Goal: Transaction & Acquisition: Obtain resource

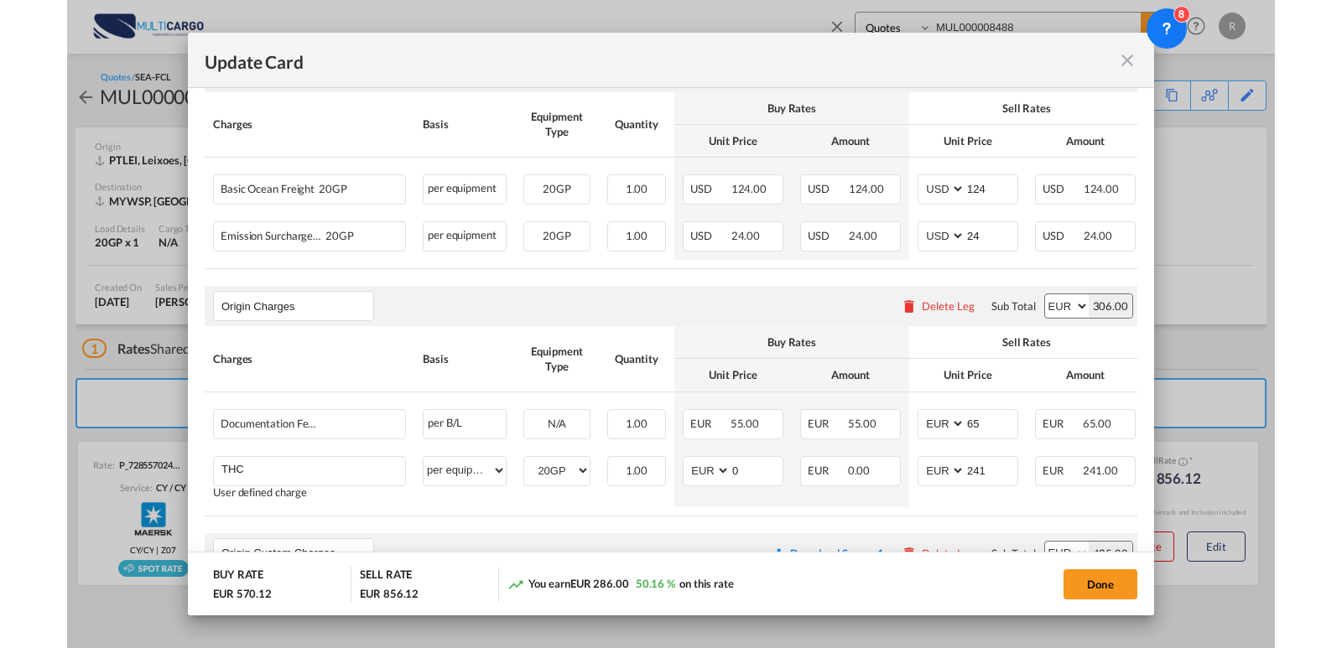
scroll to position [485, 0]
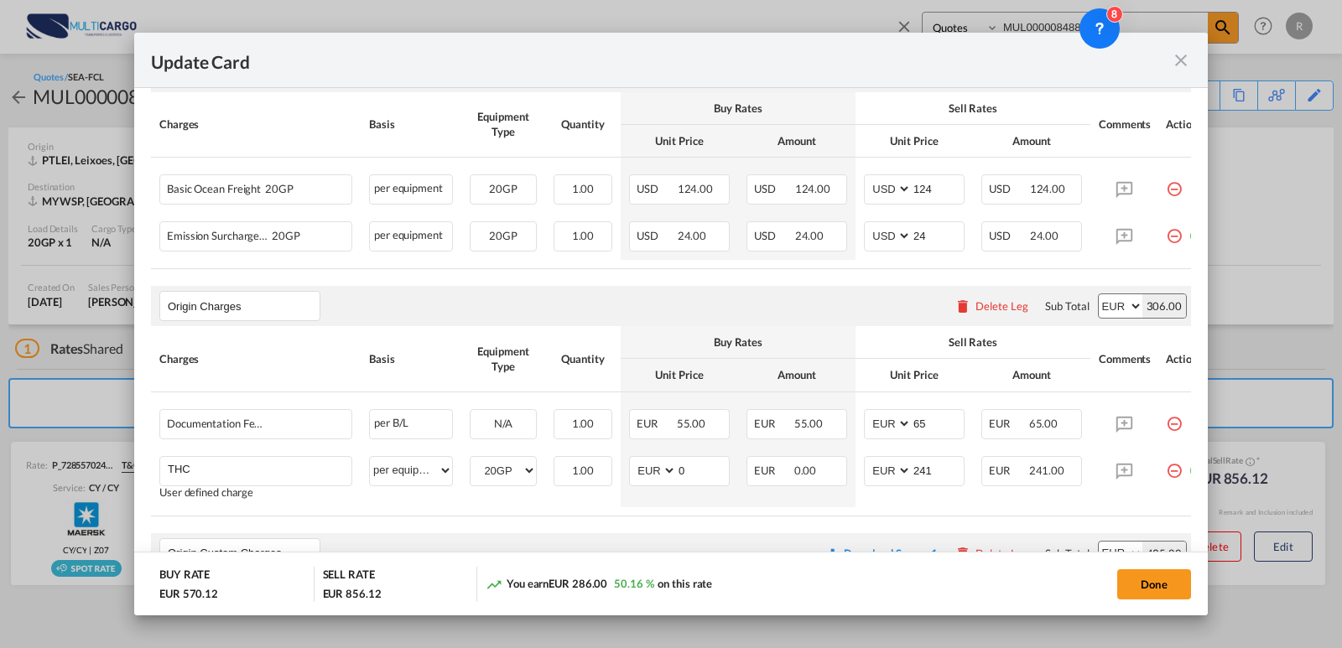
click at [1174, 59] on md-icon "icon-close fg-AAA8AD m-0 pointer" at bounding box center [1181, 60] width 20 height 20
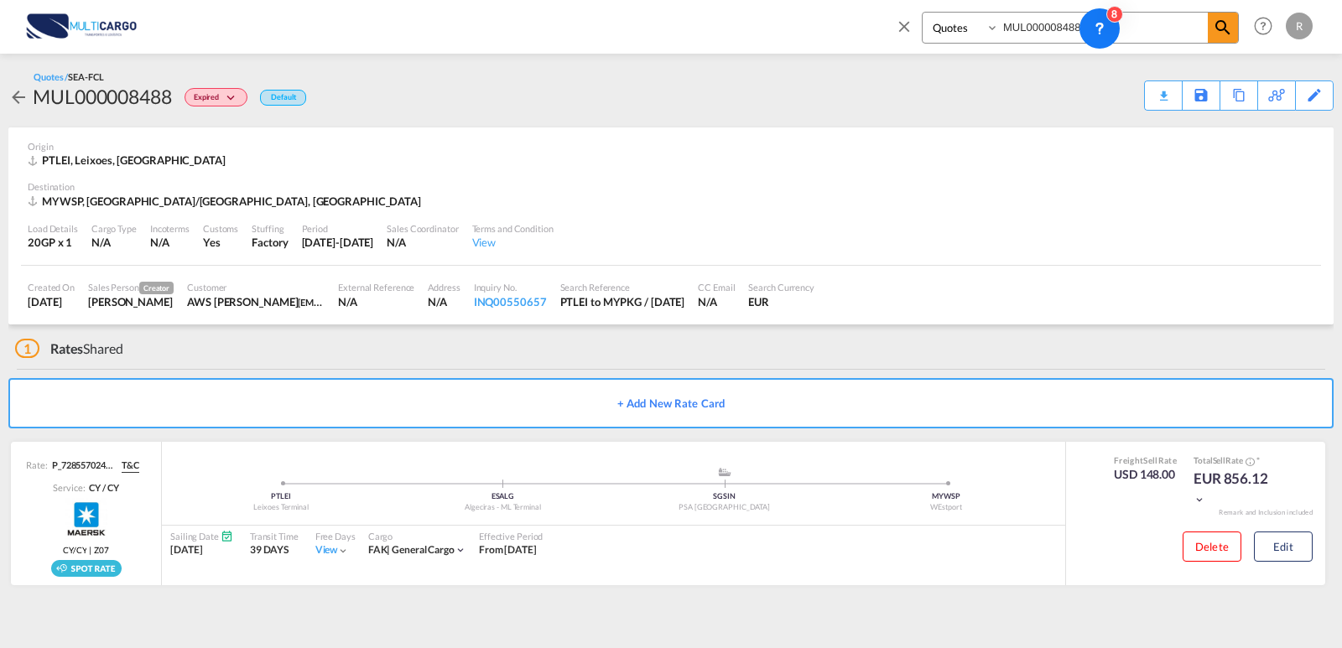
click at [904, 31] on md-icon "icon-close" at bounding box center [904, 26] width 18 height 18
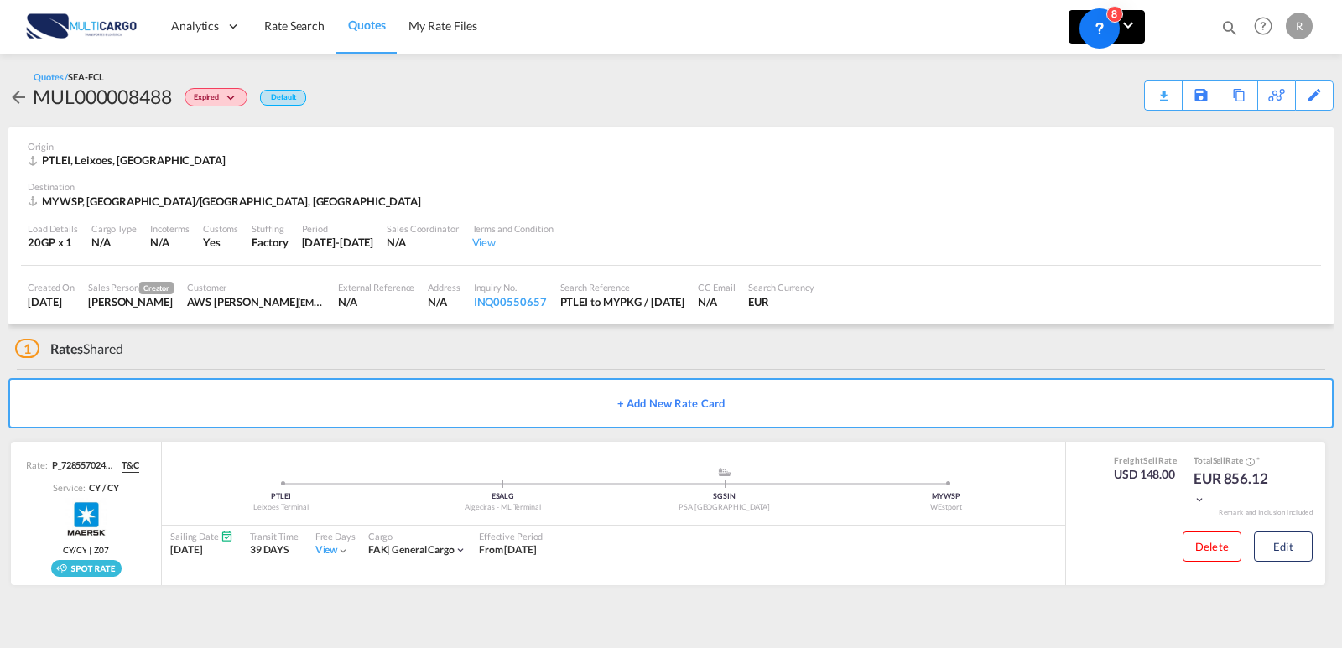
click at [1131, 21] on md-icon "icon-chevron-down" at bounding box center [1128, 25] width 20 height 20
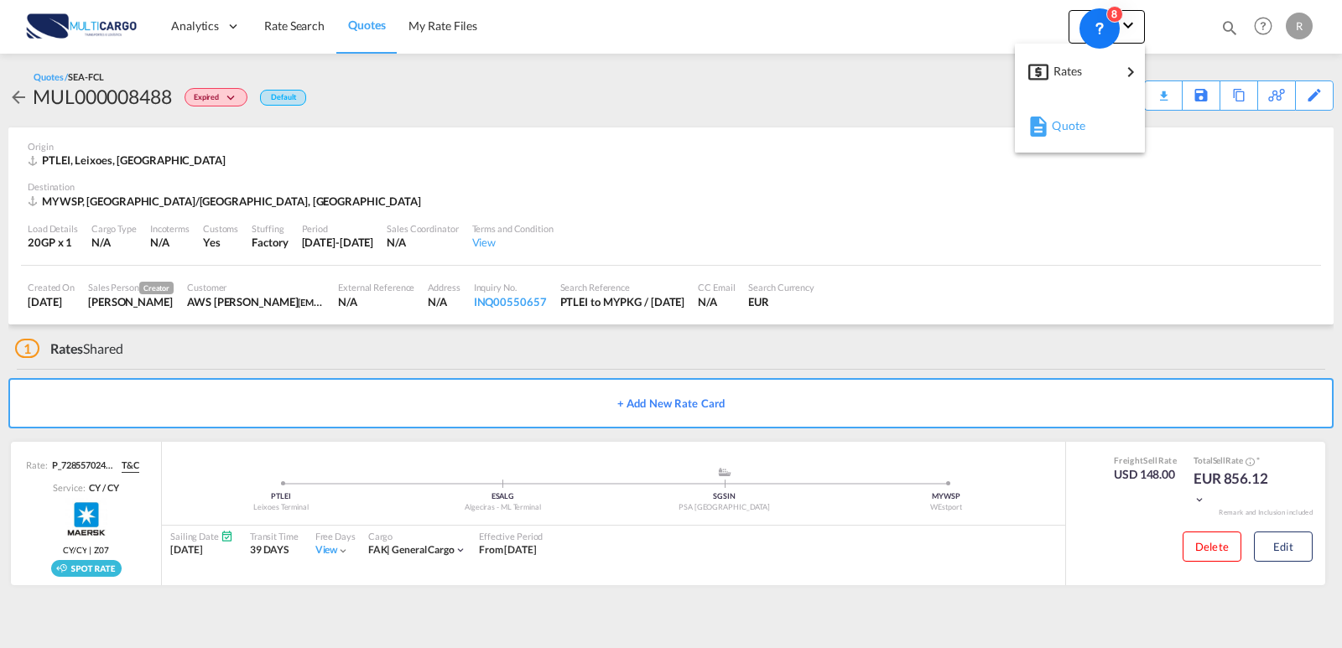
click at [1088, 117] on div "Quote" at bounding box center [1083, 126] width 62 height 42
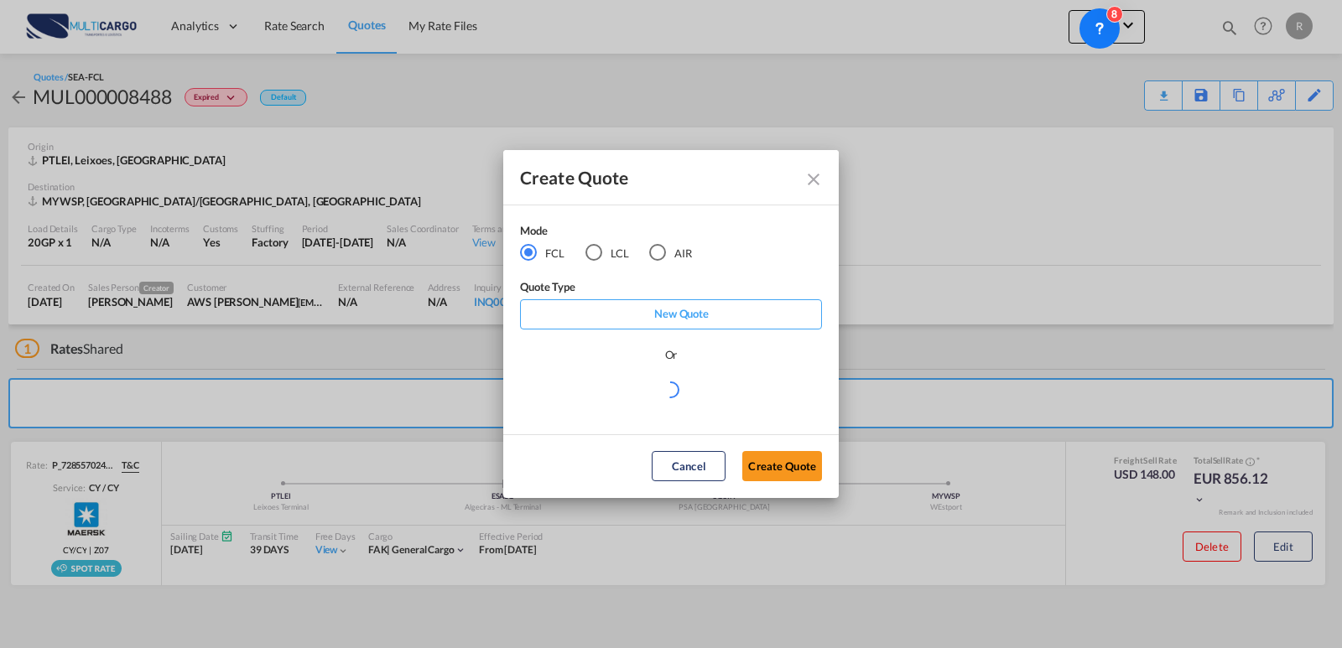
click at [658, 249] on div "AIR" at bounding box center [657, 252] width 17 height 17
click at [656, 398] on md-select "Select template EXP EXW MERC.Nacional 09/2025 [PERSON_NAME] | [DATE] IMP DAP FC…" at bounding box center [671, 397] width 302 height 34
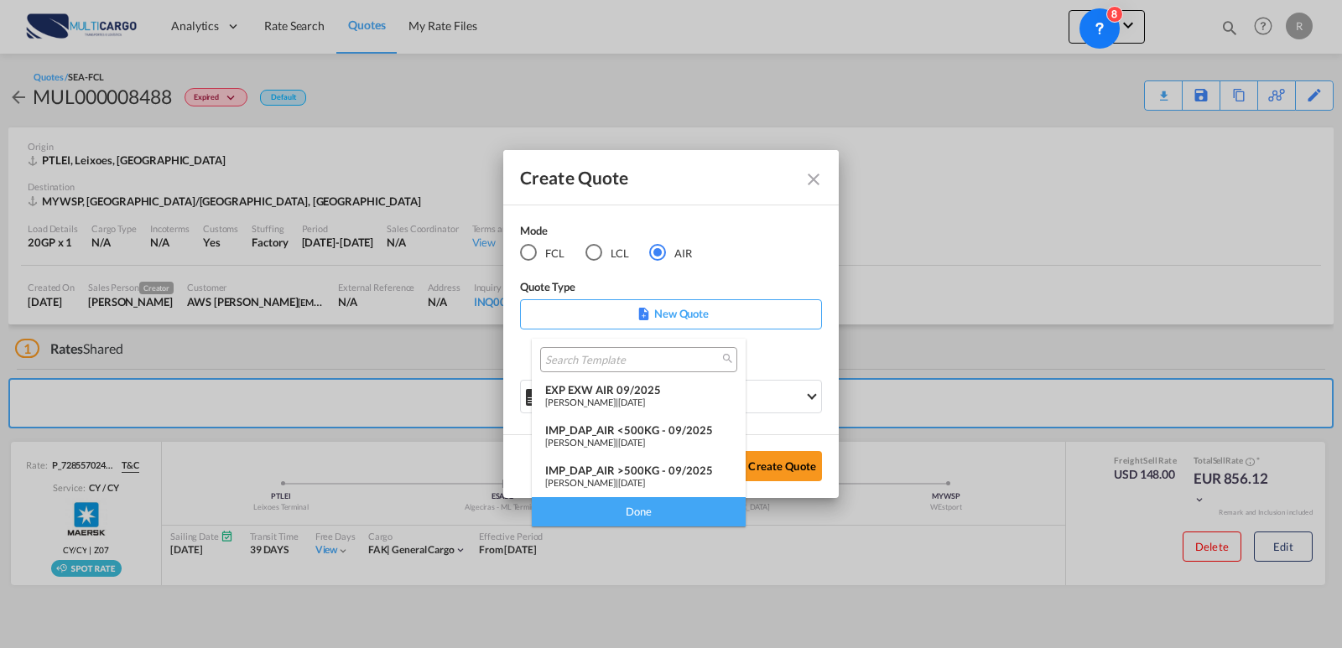
click at [622, 393] on div "EXP EXW AIR 09/2025" at bounding box center [638, 389] width 187 height 13
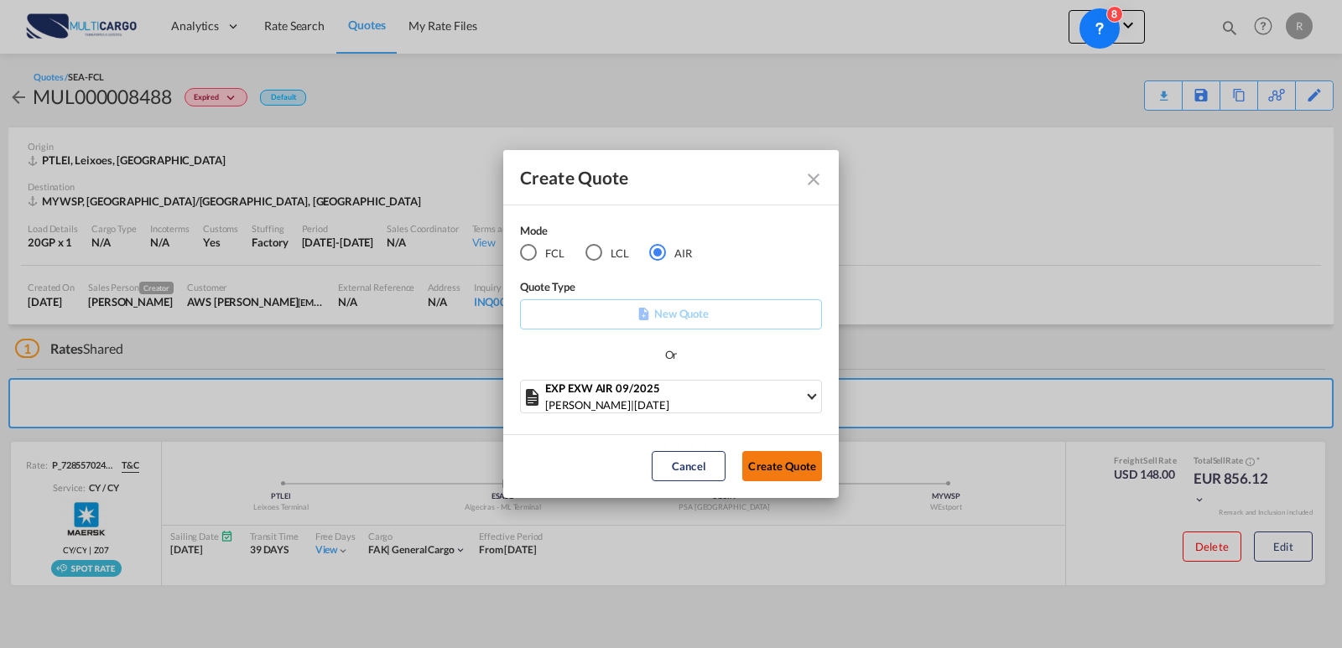
click at [762, 471] on button "Create Quote" at bounding box center [782, 466] width 80 height 30
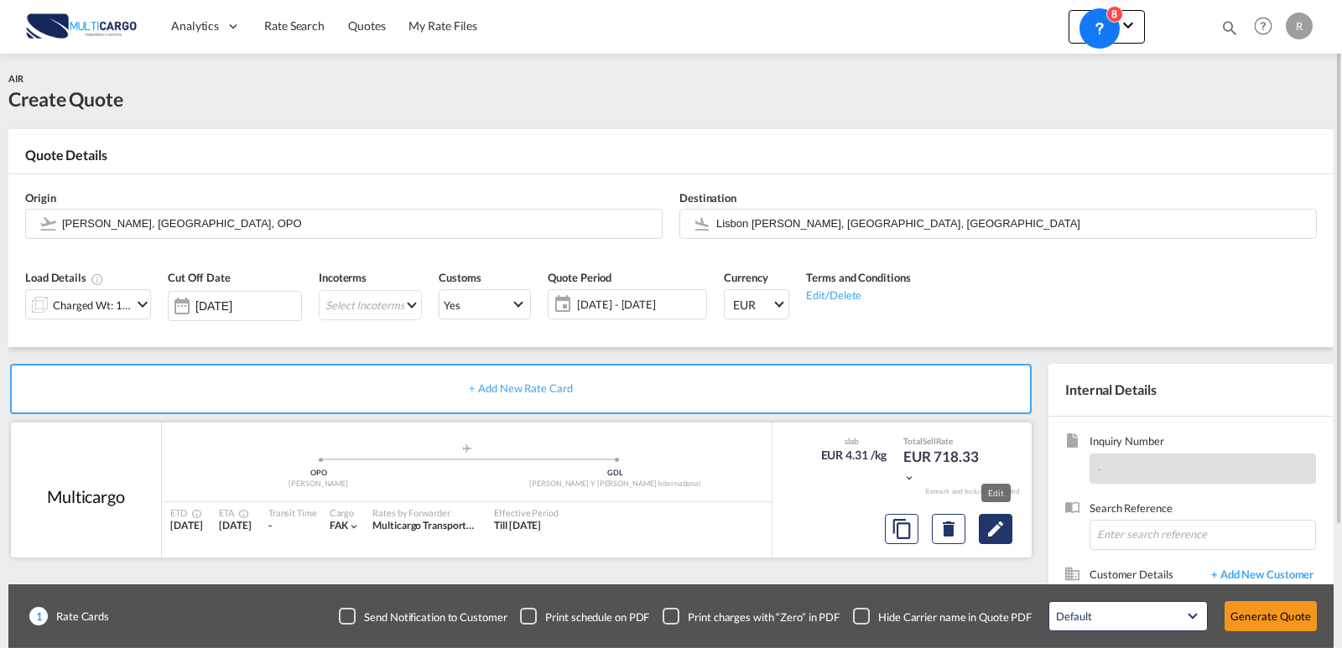
click at [991, 534] on md-icon "Edit" at bounding box center [996, 529] width 20 height 20
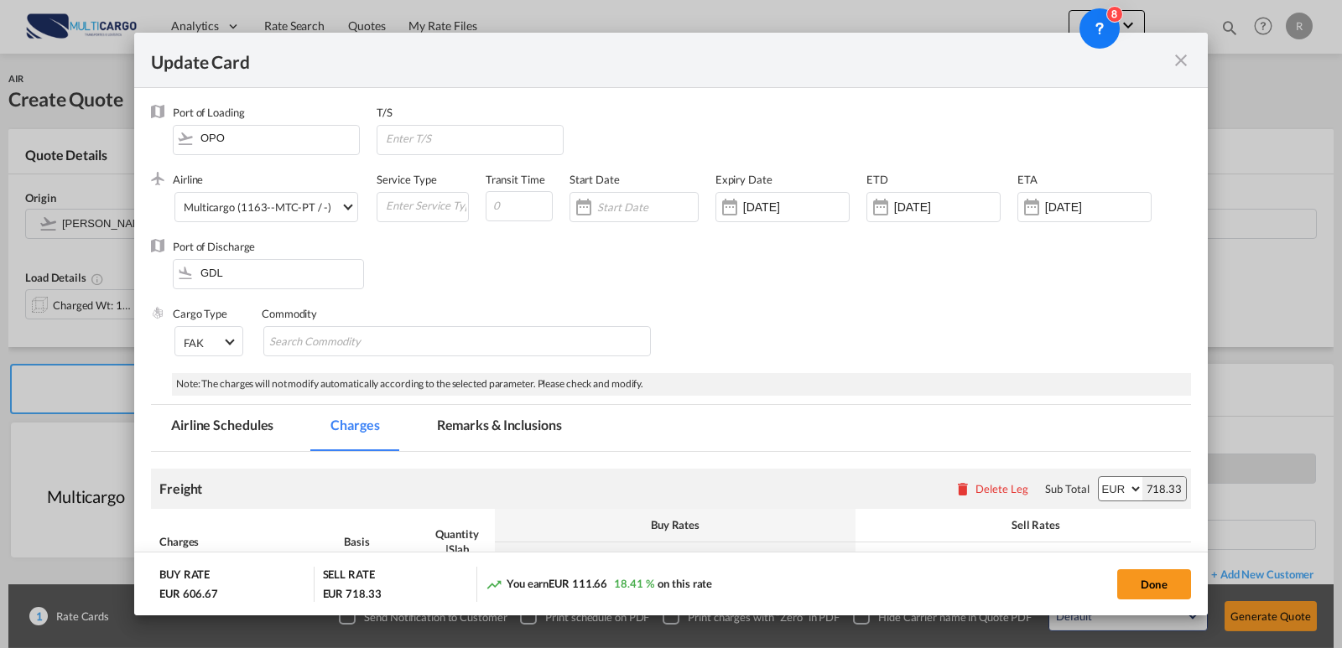
scroll to position [408, 0]
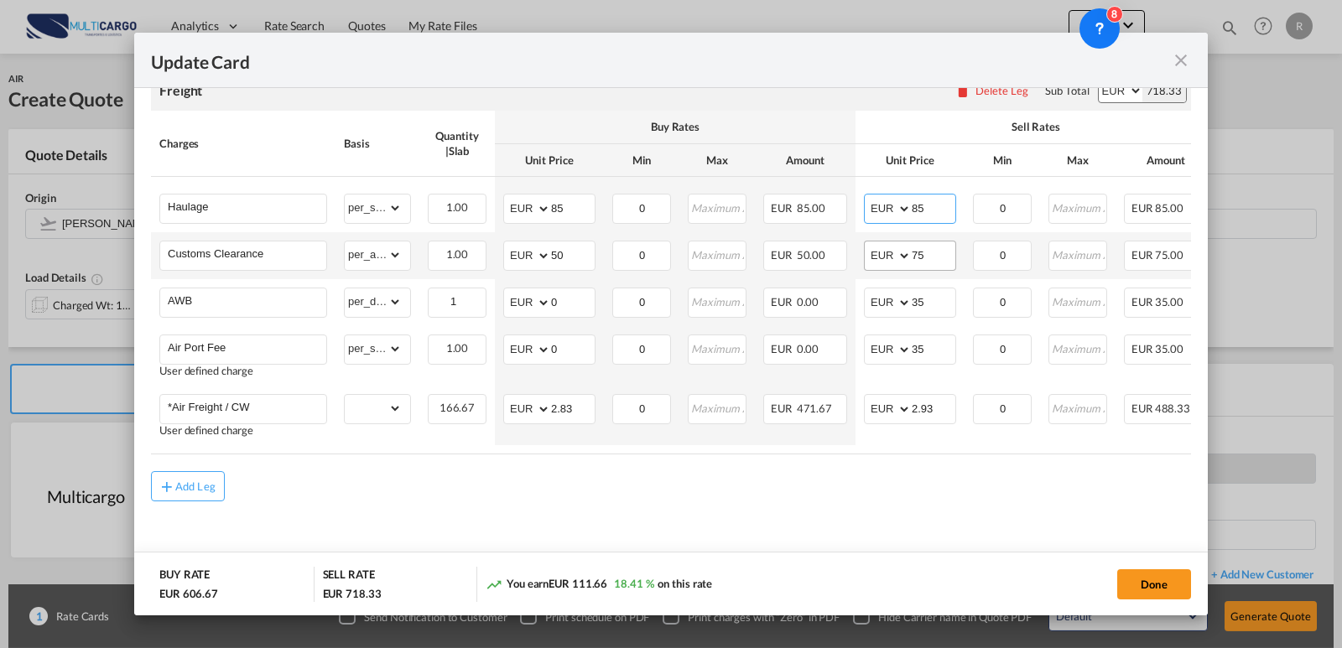
drag, startPoint x: 938, startPoint y: 206, endPoint x: 909, endPoint y: 237, distance: 42.1
click at [883, 207] on md-input-container "AED AFN ALL AMD ANG AOA ARS AUD AWG AZN BAM BBD BDT BGN BHD BIF BMD BND BOB BRL…" at bounding box center [910, 209] width 92 height 30
type input "120"
drag, startPoint x: 586, startPoint y: 192, endPoint x: 544, endPoint y: 194, distance: 42.0
click at [544, 194] on md-input-container "AED AFN ALL AMD ANG AOA ARS AUD AWG AZN BAM BBD BDT BGN BHD BIF BMD BND BOB BRL…" at bounding box center [549, 209] width 92 height 30
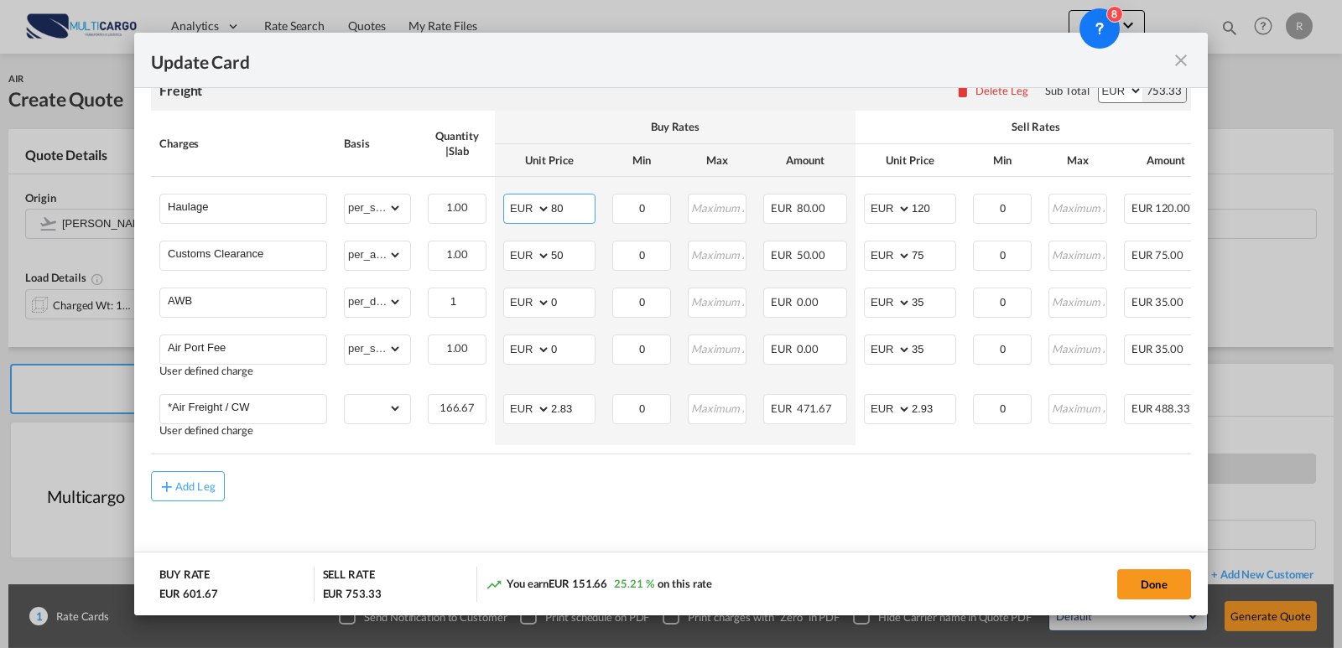
type input "80"
click at [612, 94] on div "Freight Please enter leg name Leg Name Already Exists Delete Leg Sub Total AED …" at bounding box center [671, 90] width 1040 height 40
drag, startPoint x: 582, startPoint y: 408, endPoint x: 510, endPoint y: 397, distance: 73.0
click at [510, 397] on md-input-container "AED AFN ALL AMD ANG AOA ARS AUD AWG AZN BAM BBD BDT BGN BHD BIF BMD BND [PERSON…" at bounding box center [549, 409] width 92 height 30
type input "3.75"
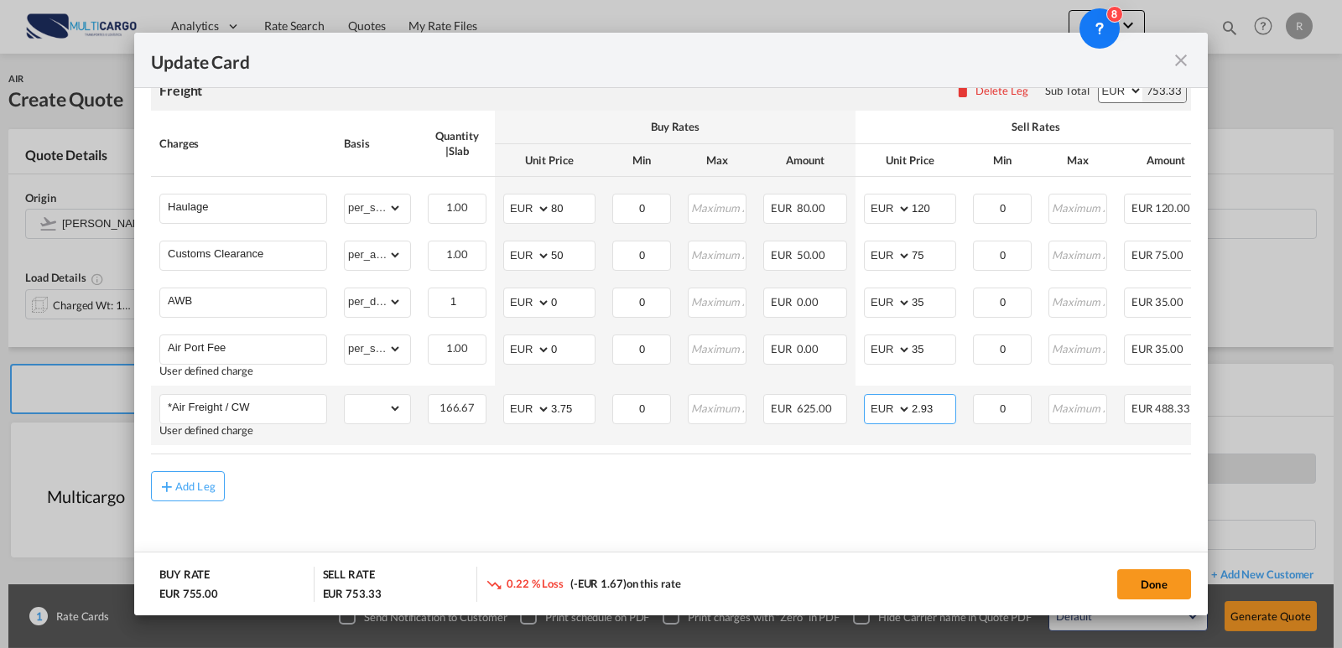
drag, startPoint x: 933, startPoint y: 407, endPoint x: 875, endPoint y: 404, distance: 57.9
click at [875, 404] on md-input-container "AED AFN ALL AMD ANG AOA ARS AUD AWG AZN BAM BBD BDT BGN BHD BIF BMD BND [PERSON…" at bounding box center [910, 409] width 92 height 30
type input "4.05"
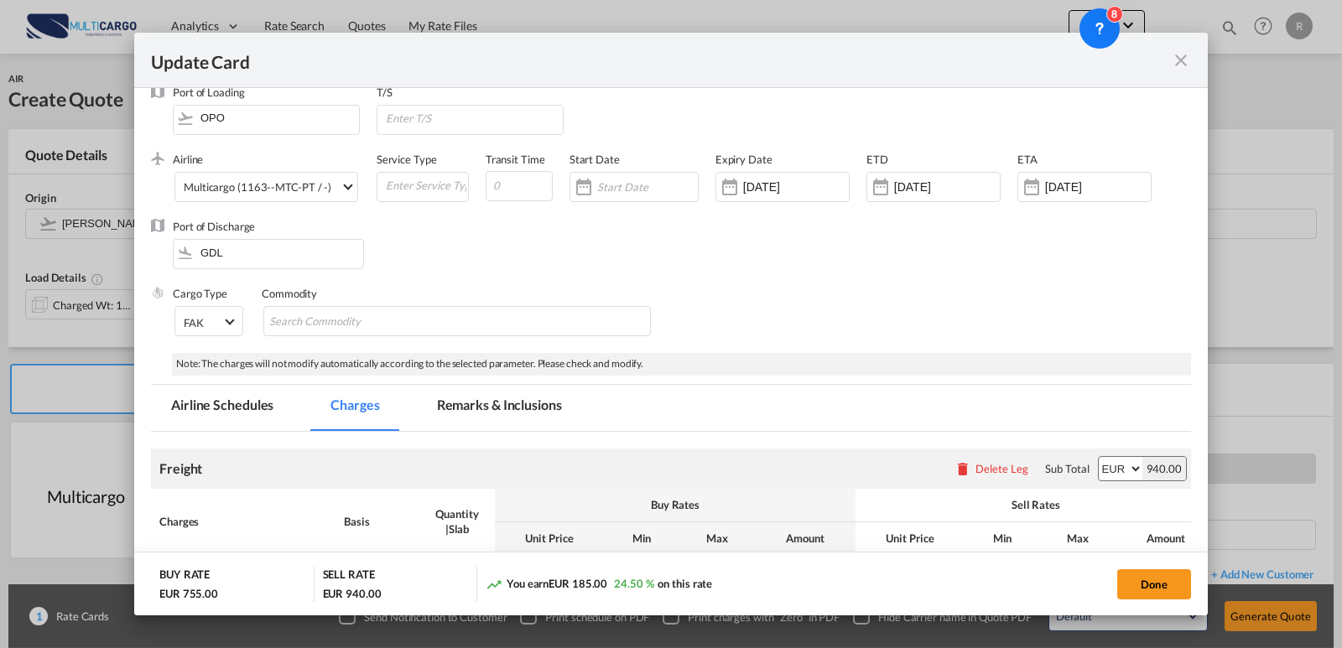
scroll to position [0, 0]
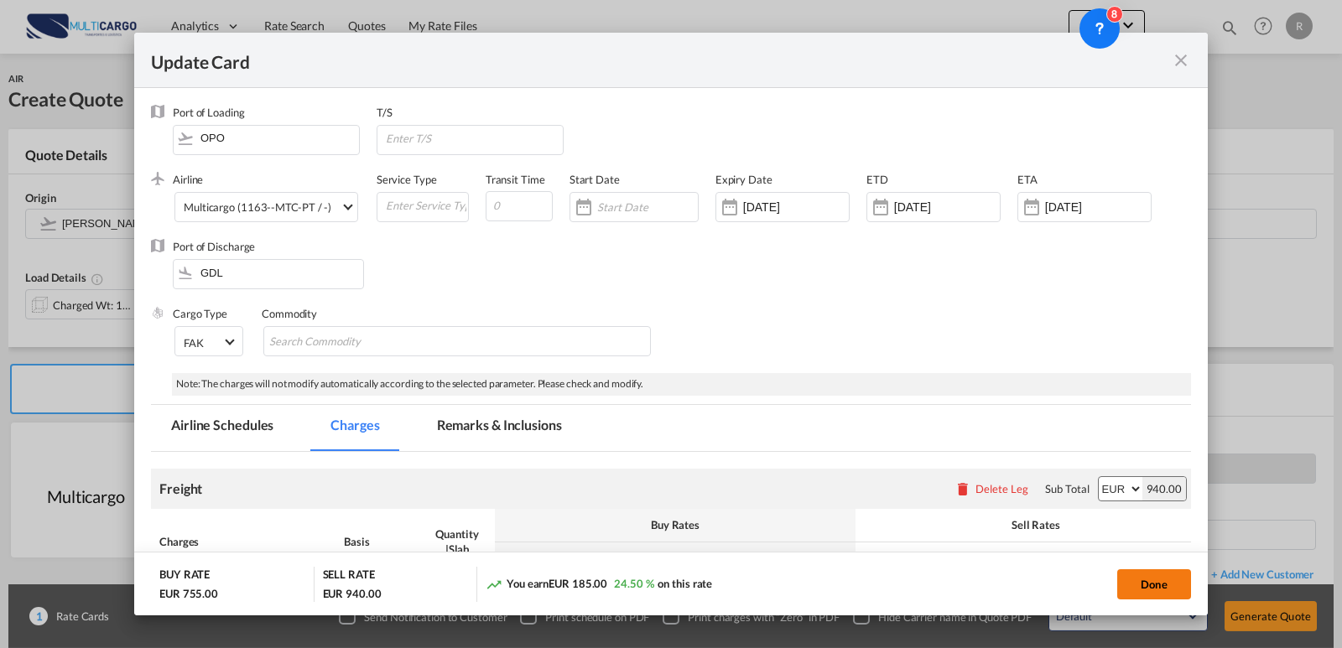
drag, startPoint x: 1166, startPoint y: 575, endPoint x: 1133, endPoint y: 444, distance: 135.7
click at [1166, 575] on button "Done" at bounding box center [1154, 584] width 74 height 30
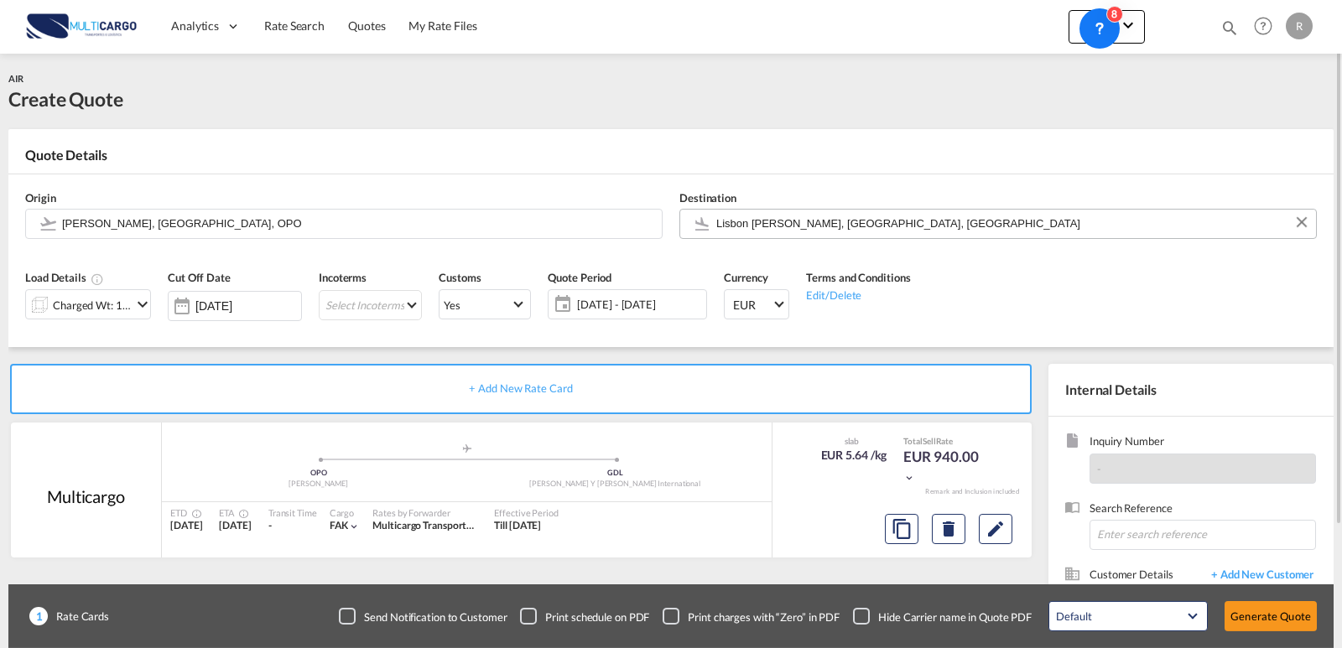
click at [862, 222] on input "Lisbon [PERSON_NAME], [GEOGRAPHIC_DATA], [GEOGRAPHIC_DATA]" at bounding box center [1011, 223] width 591 height 29
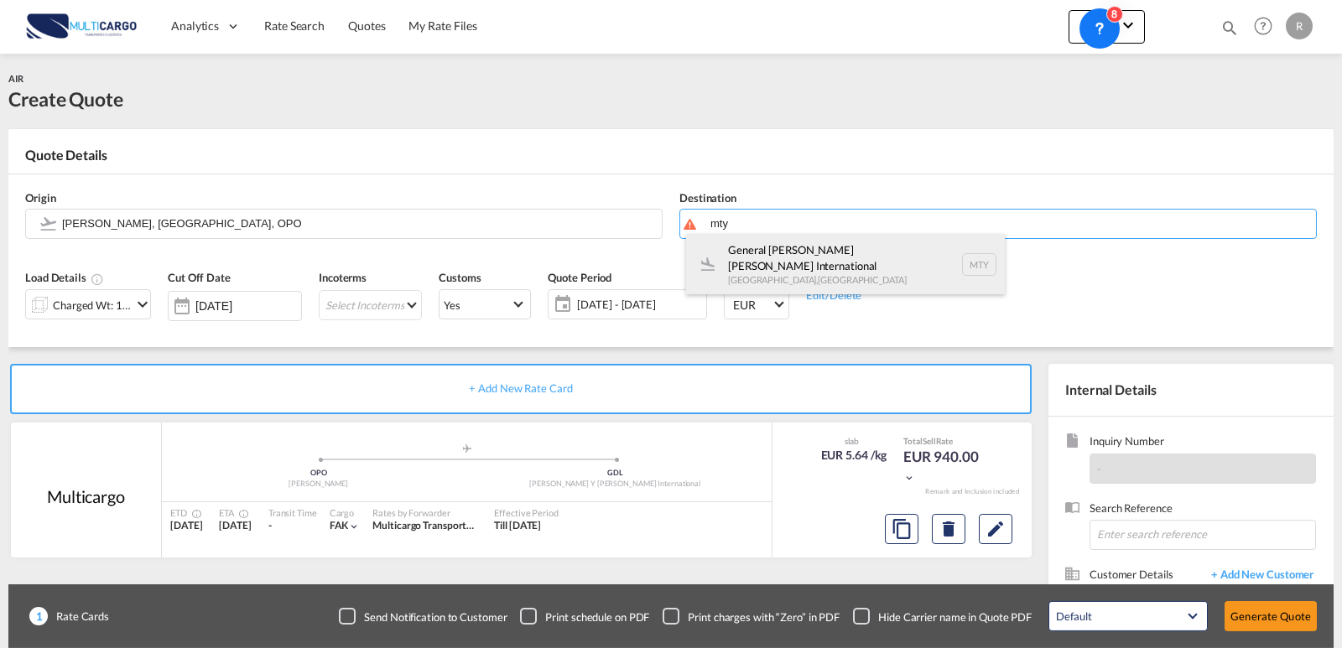
click at [856, 273] on div "General [PERSON_NAME] [PERSON_NAME] International [GEOGRAPHIC_DATA] , [GEOGRAPH…" at bounding box center [845, 264] width 319 height 60
type input "General [PERSON_NAME] [PERSON_NAME] International, [GEOGRAPHIC_DATA], [GEOGRAPH…"
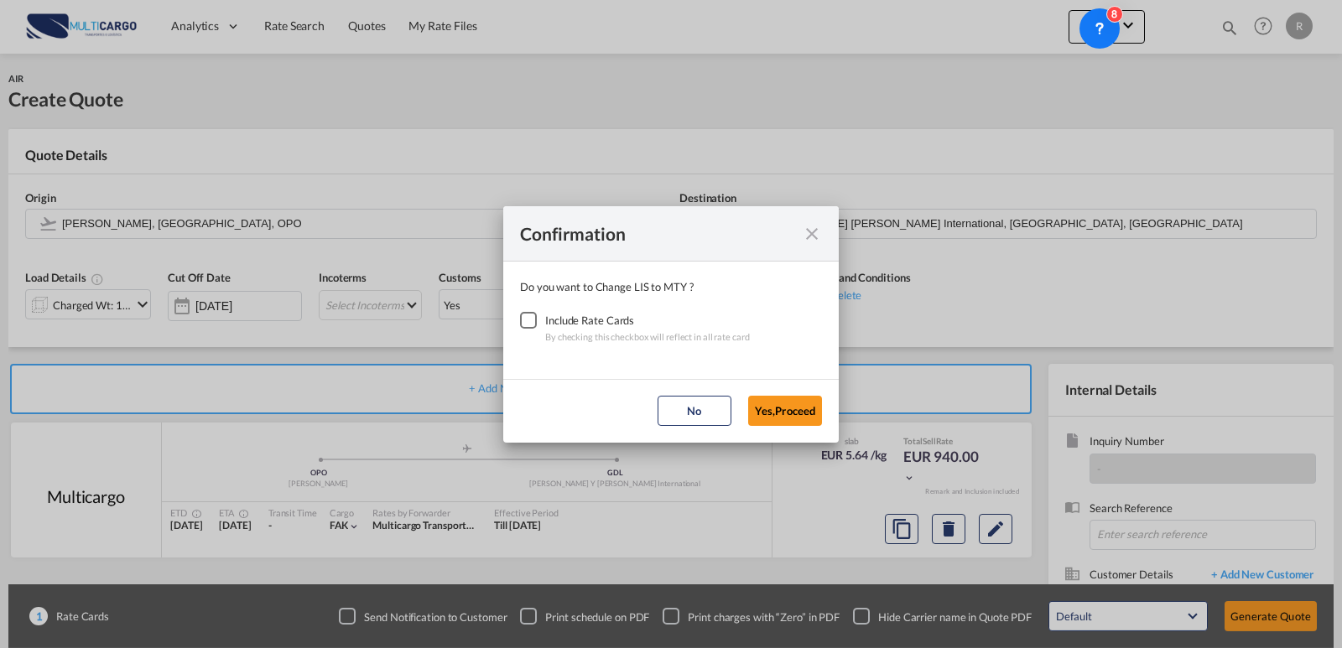
click at [530, 323] on div "Checkbox No Ink" at bounding box center [528, 320] width 17 height 17
click at [778, 404] on button "Yes,Proceed" at bounding box center [785, 411] width 74 height 30
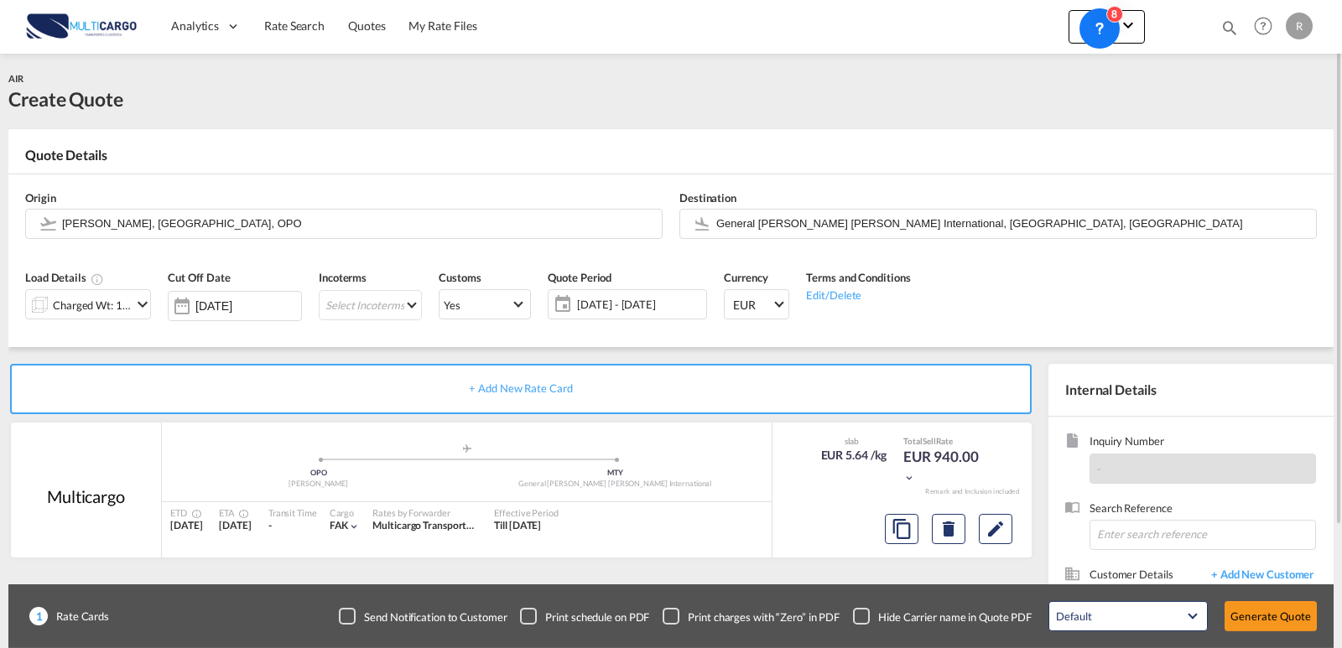
click at [93, 305] on div "Charged Wt: 166.67 KG" at bounding box center [92, 305] width 79 height 23
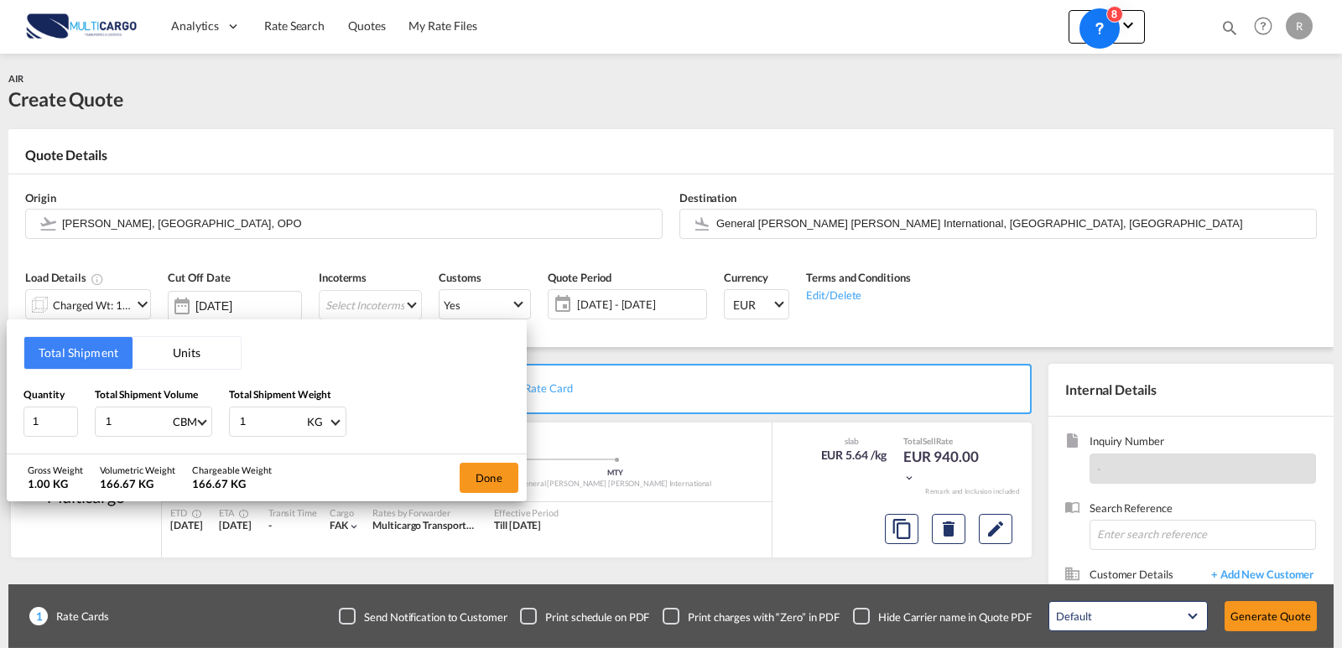
click at [187, 360] on button "Units" at bounding box center [187, 353] width 108 height 32
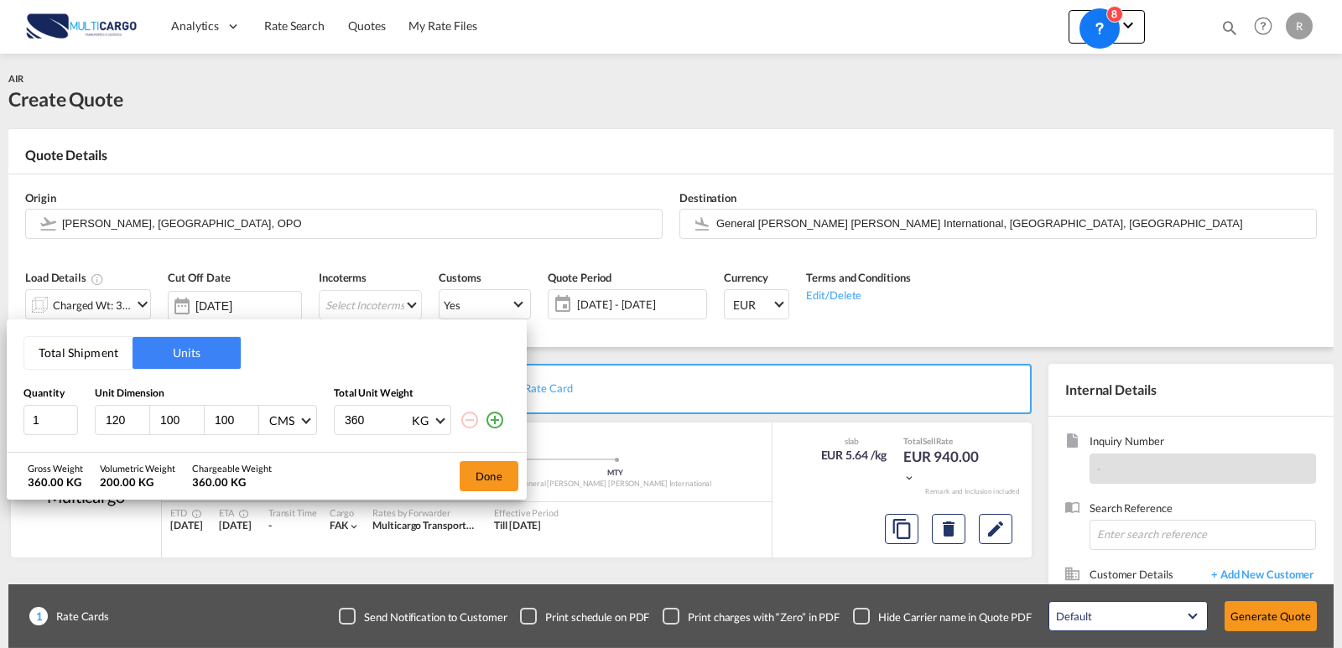
drag, startPoint x: 184, startPoint y: 419, endPoint x: 152, endPoint y: 413, distance: 32.3
click at [152, 413] on div "100" at bounding box center [177, 420] width 55 height 29
type input "80"
drag, startPoint x: 240, startPoint y: 423, endPoint x: 171, endPoint y: 420, distance: 68.8
click at [171, 420] on div "120 80 100 CMS CMS Inches" at bounding box center [206, 420] width 222 height 30
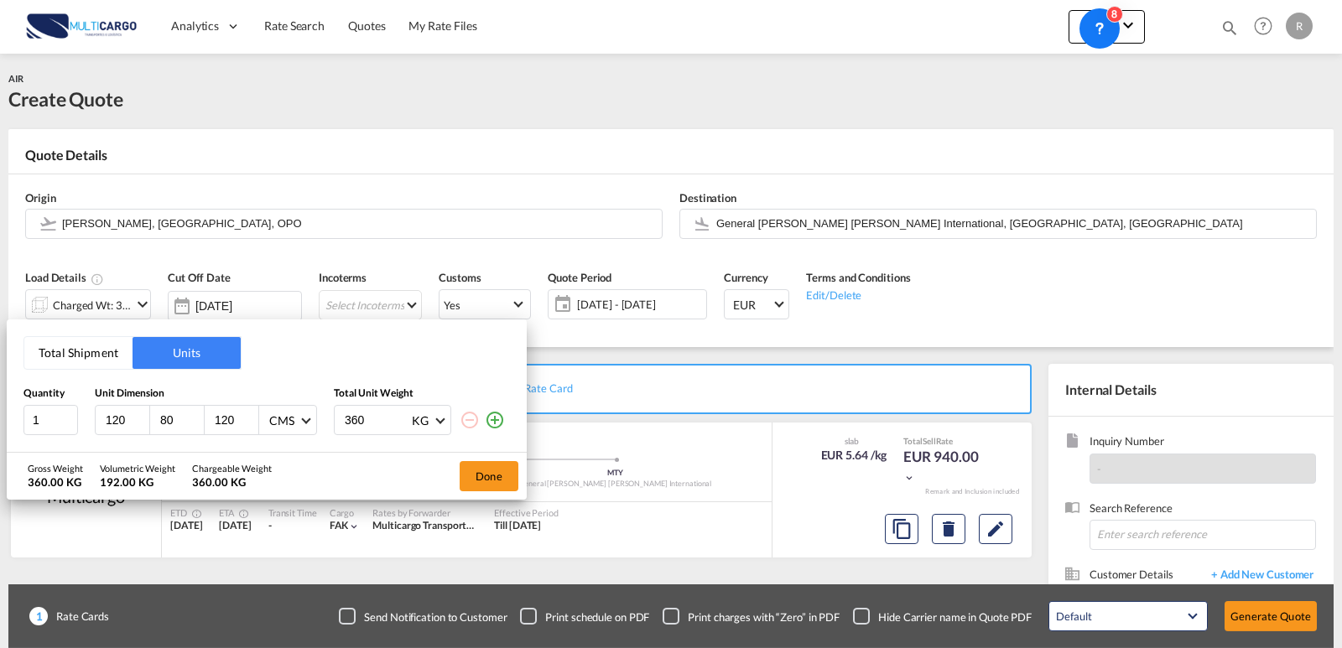
type input "120"
drag, startPoint x: 368, startPoint y: 426, endPoint x: 292, endPoint y: 426, distance: 76.3
click at [292, 426] on div "1 120 80 120 CMS CMS Inches 360 KG KG LB" at bounding box center [266, 420] width 486 height 30
type input "193"
type input "193.2"
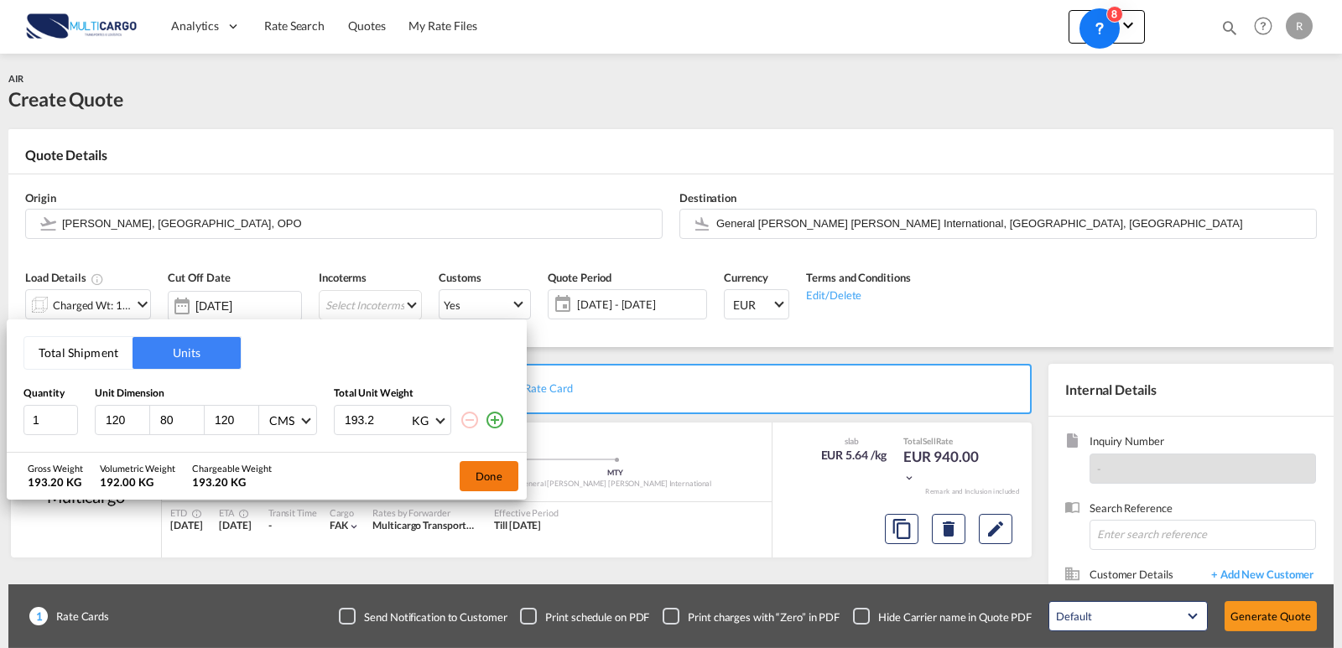
click at [486, 465] on button "Done" at bounding box center [489, 476] width 59 height 30
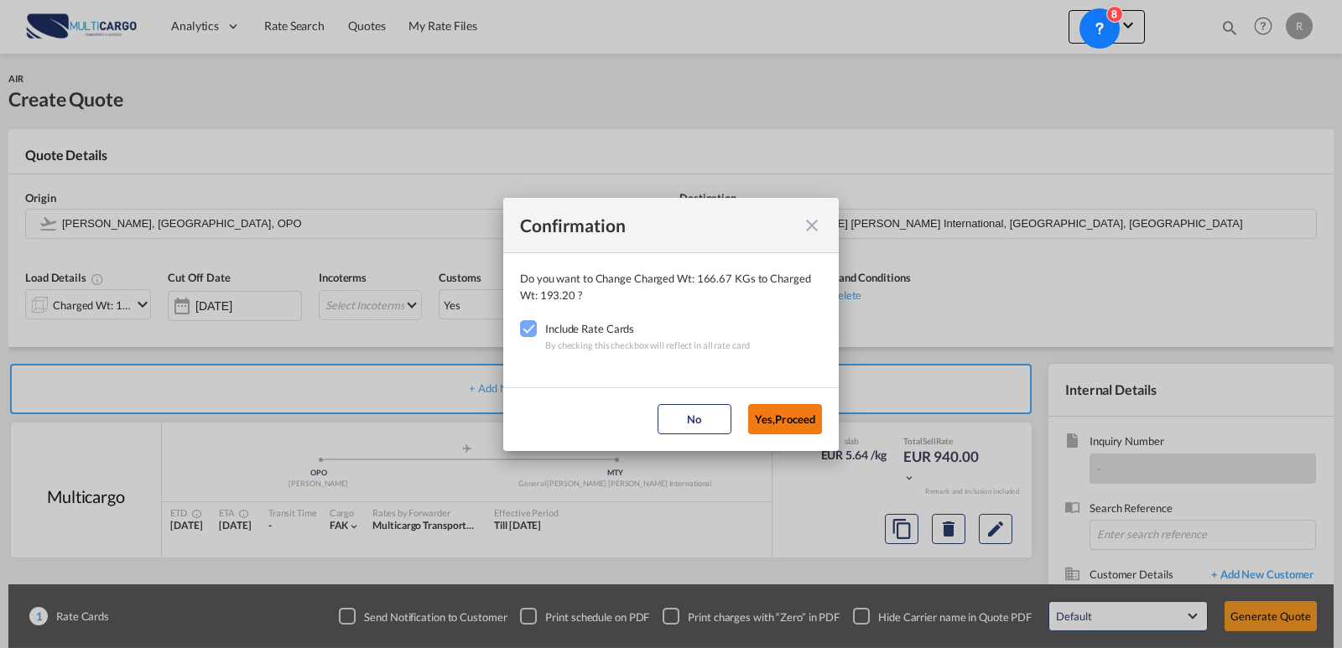
click at [790, 413] on button "Yes,Proceed" at bounding box center [785, 419] width 74 height 30
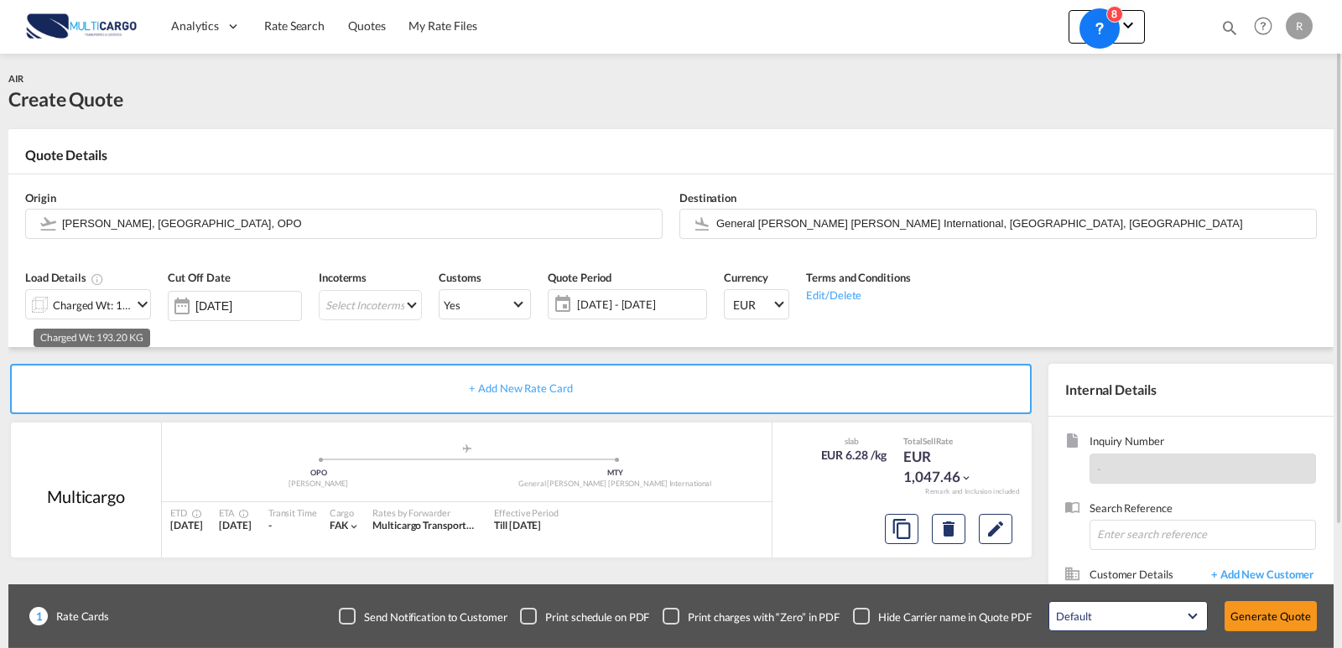
click at [104, 305] on div "Charged Wt: 193.20 KG" at bounding box center [92, 305] width 79 height 23
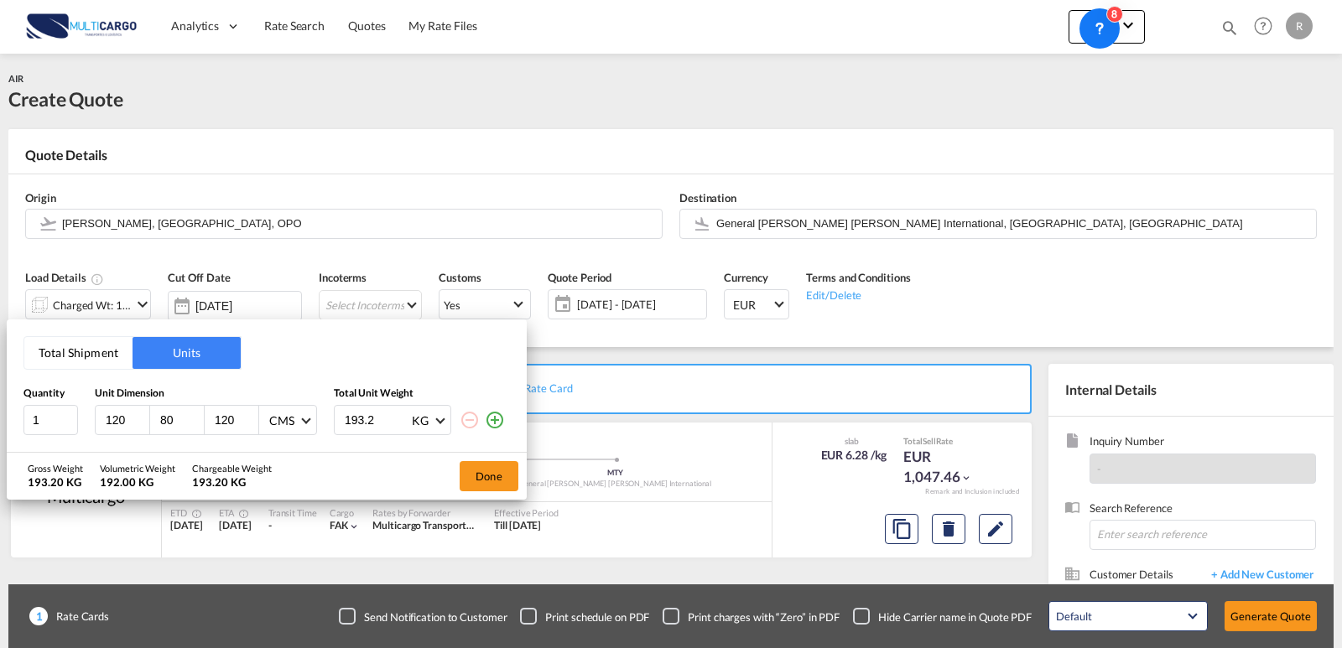
click at [106, 303] on div "Total Shipment Units Quantity Unit Dimension Total Unit Weight 1 120 80 120 CMS…" at bounding box center [671, 324] width 1342 height 648
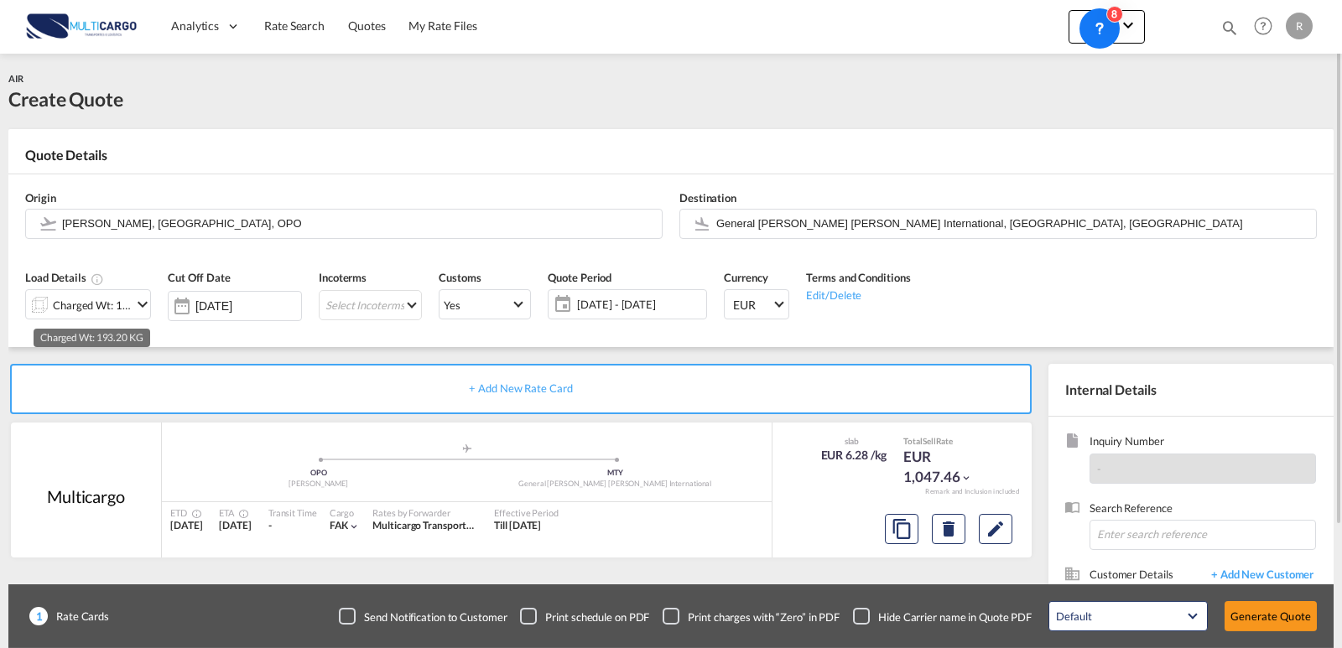
click at [114, 309] on div "Charged Wt: 193.20 KG" at bounding box center [92, 305] width 79 height 23
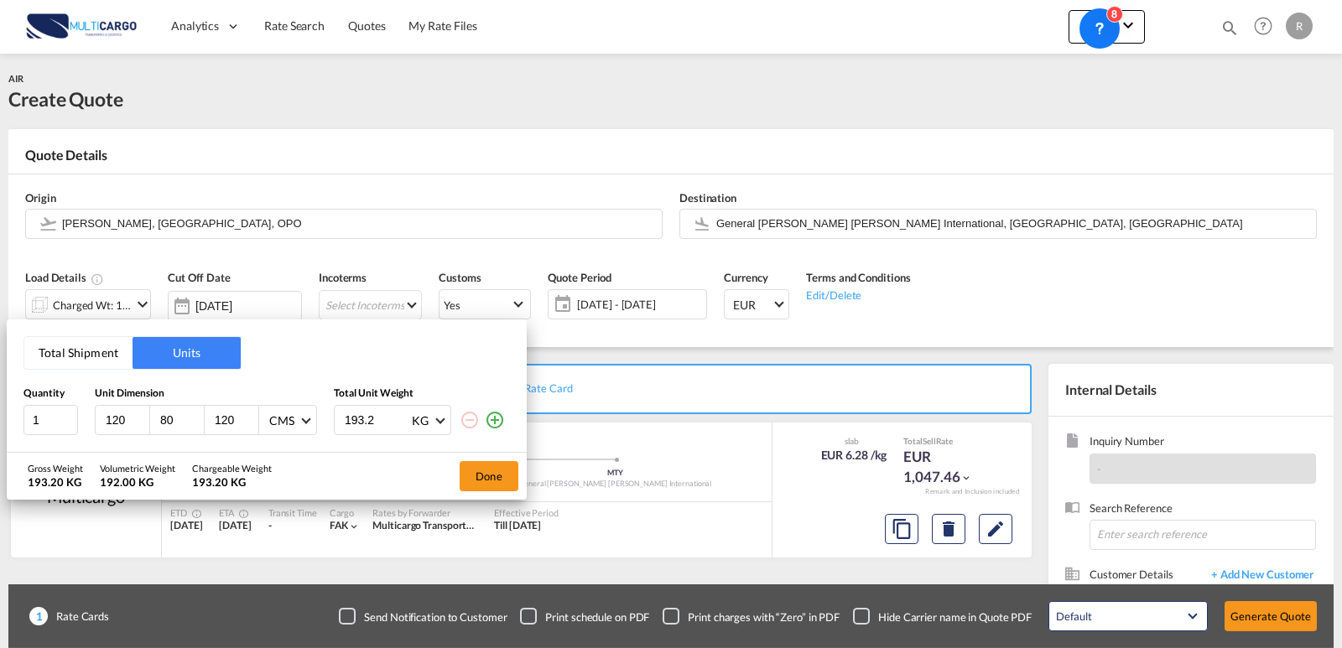
click at [117, 359] on button "Total Shipment" at bounding box center [78, 353] width 108 height 32
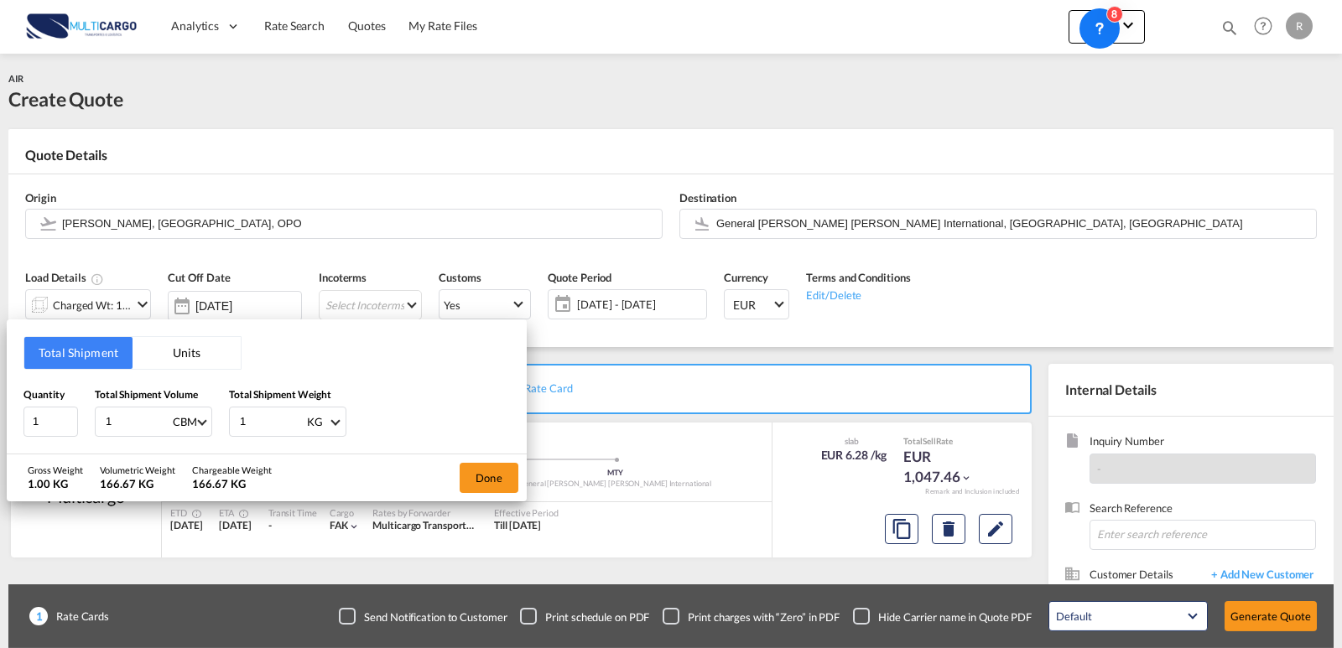
drag, startPoint x: 129, startPoint y: 417, endPoint x: 92, endPoint y: 412, distance: 37.2
click at [92, 412] on div "Quantity 1 Total Shipment Volume 1 CBM CBM CFT KG LB Total Shipment Weight 1 KG…" at bounding box center [266, 412] width 486 height 50
type input "1.15"
drag, startPoint x: 276, startPoint y: 431, endPoint x: 219, endPoint y: 432, distance: 57.0
click at [219, 432] on div "Quantity 1 Total Shipment Volume 1.15 CBM CBM CFT KG LB Total Shipment Weight 1…" at bounding box center [266, 412] width 486 height 50
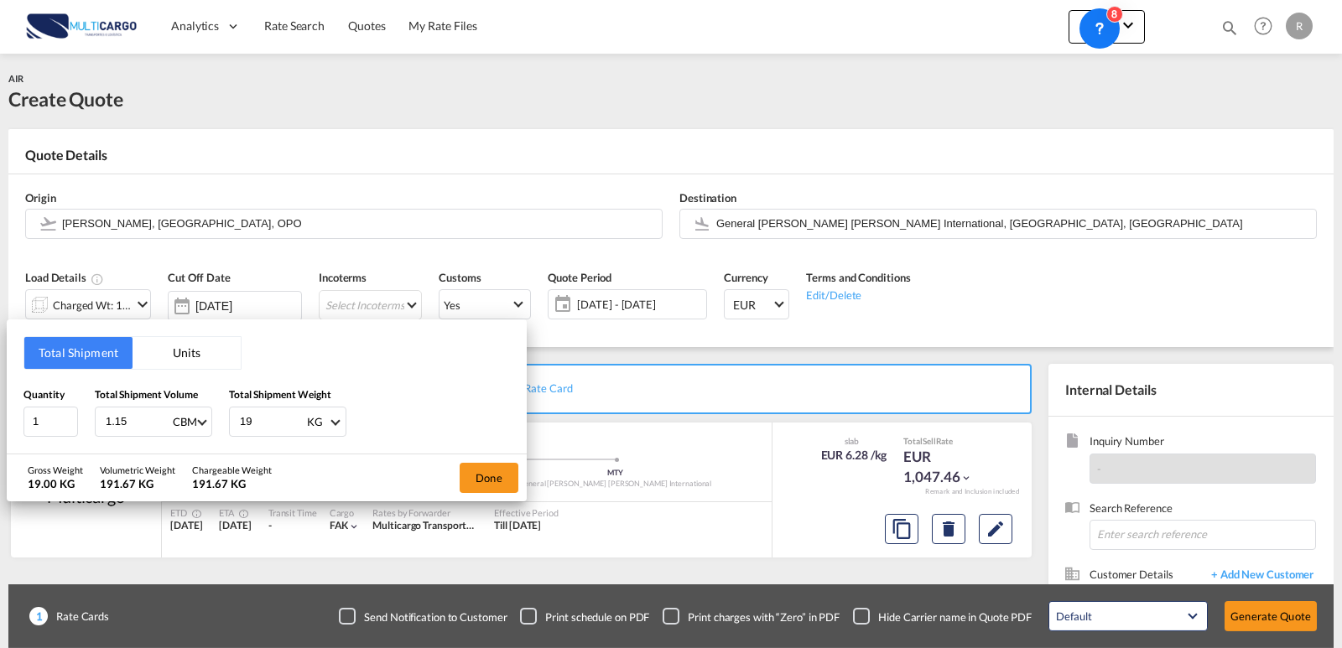
type input "193"
type input "193.2"
click at [502, 479] on button "Done" at bounding box center [489, 478] width 59 height 30
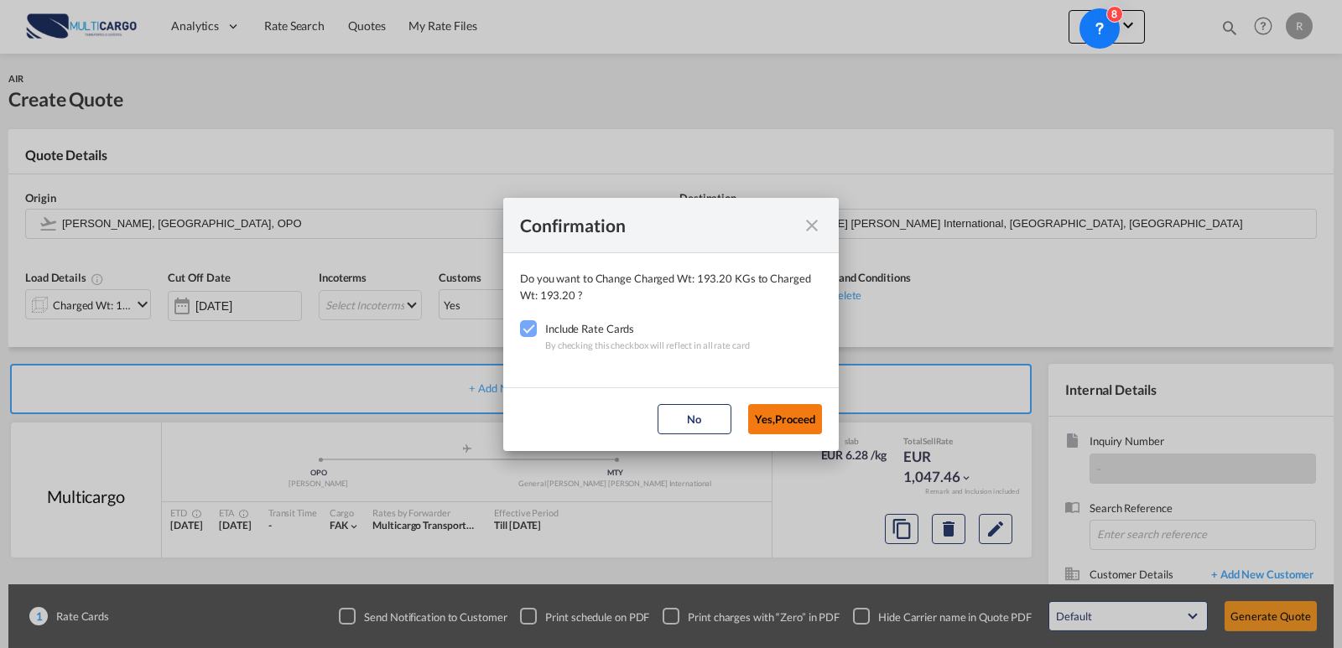
click at [766, 418] on button "Yes,Proceed" at bounding box center [785, 419] width 74 height 30
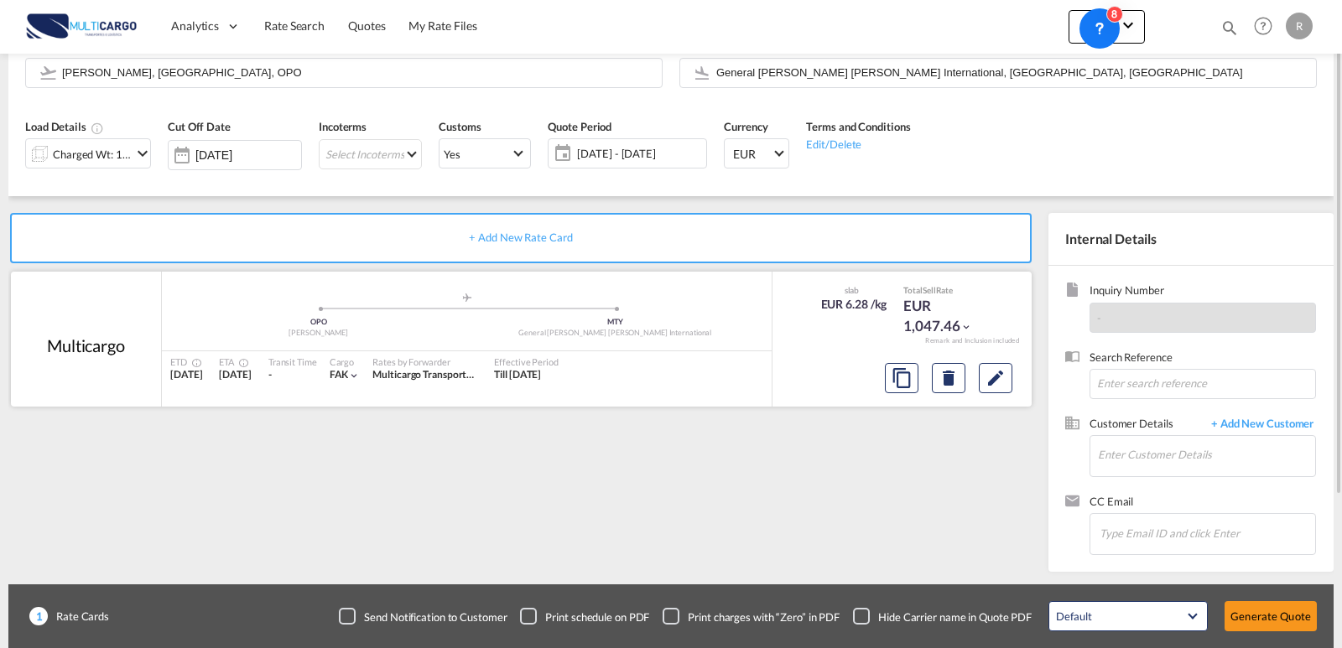
scroll to position [67, 0]
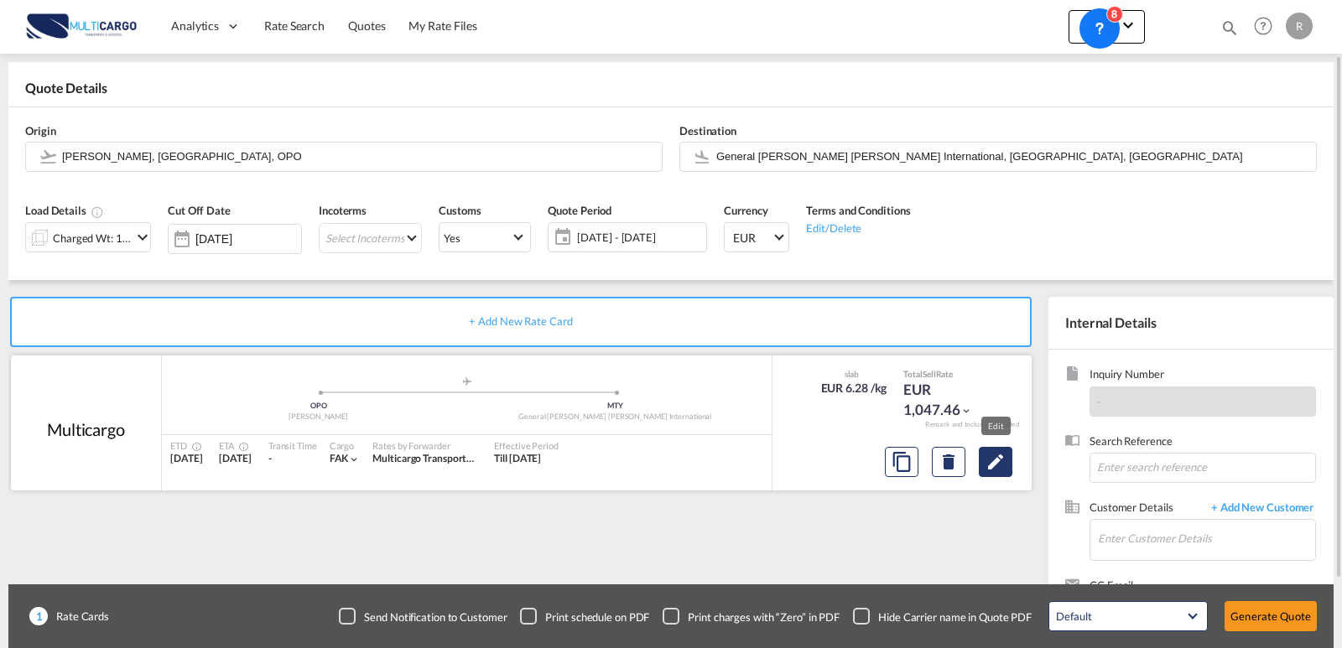
click at [988, 453] on md-icon "Edit" at bounding box center [996, 462] width 20 height 20
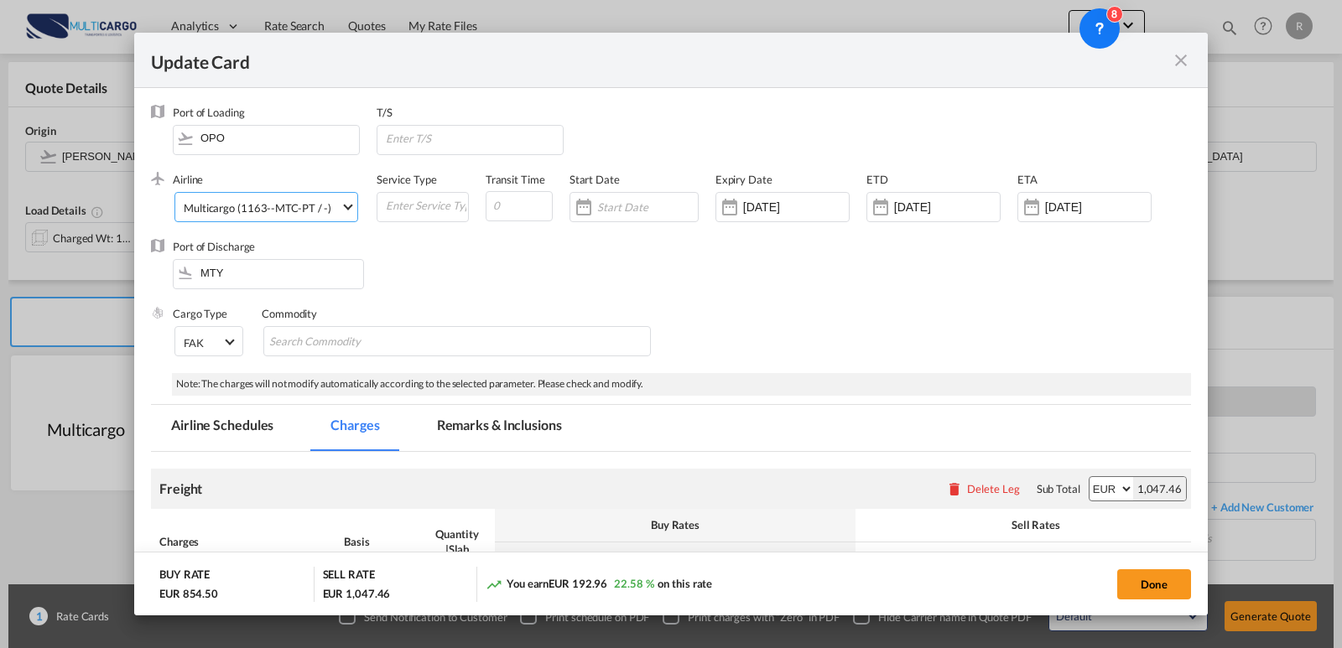
click at [252, 211] on div "Multicargo (1163--MTC-PT / -)" at bounding box center [258, 207] width 148 height 13
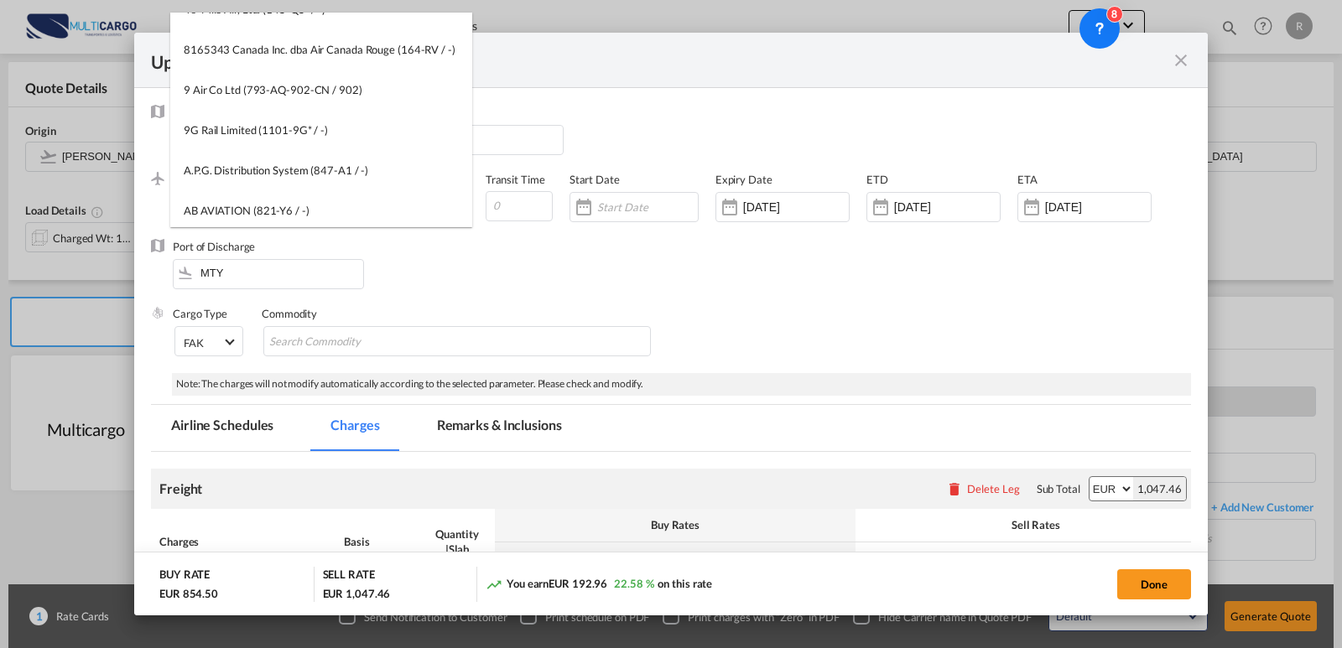
scroll to position [0, 0]
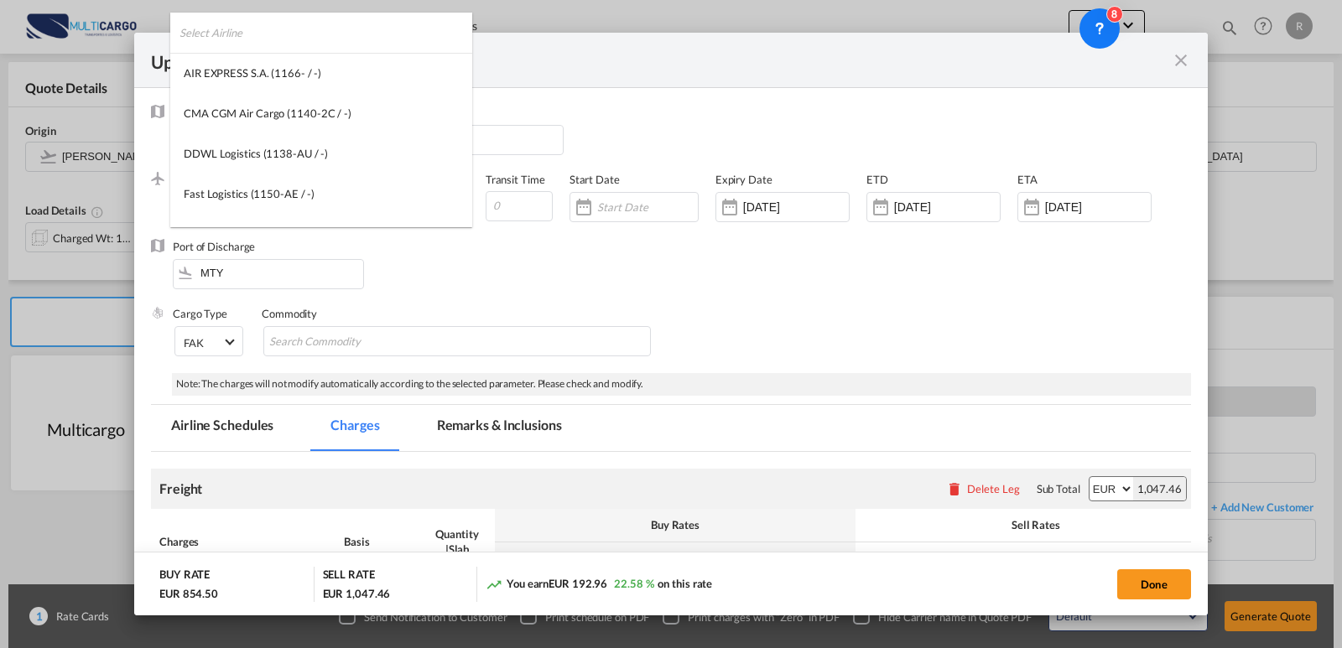
click at [314, 35] on input "search" at bounding box center [325, 33] width 293 height 40
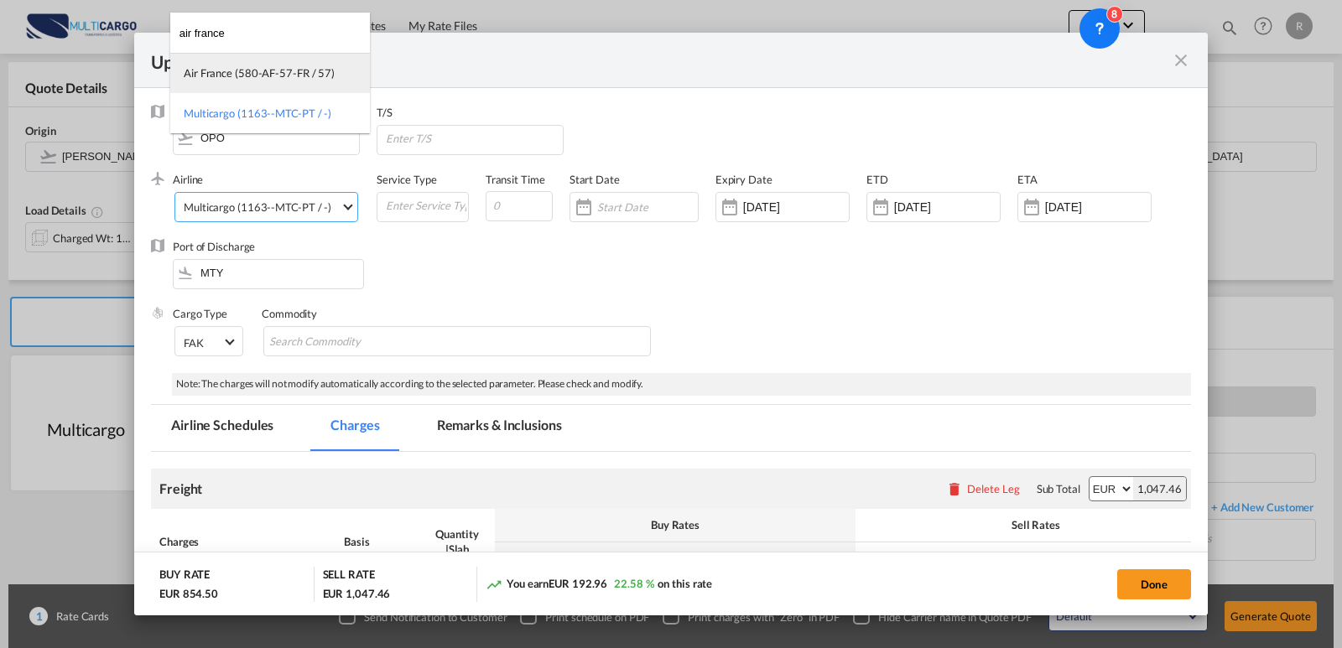
type input "air france"
click at [252, 80] on div "Air France (580-AF-57-FR / 57)" at bounding box center [259, 72] width 151 height 15
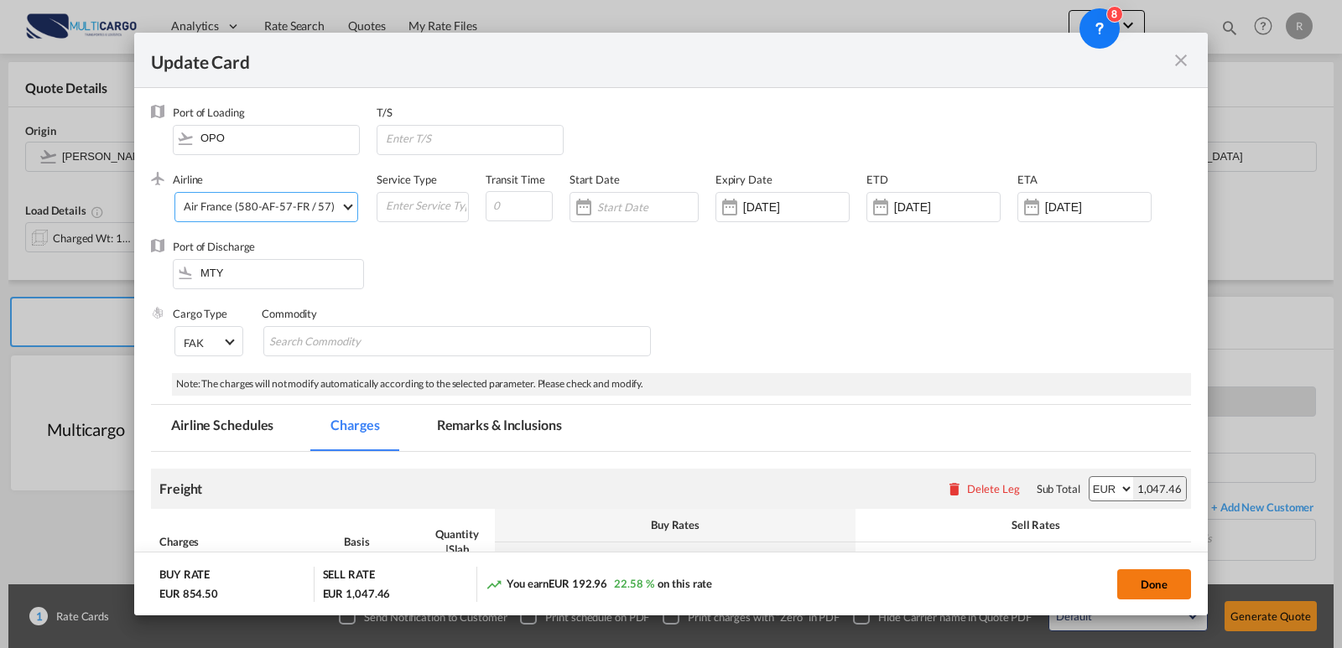
click at [1140, 582] on button "Done" at bounding box center [1154, 584] width 74 height 30
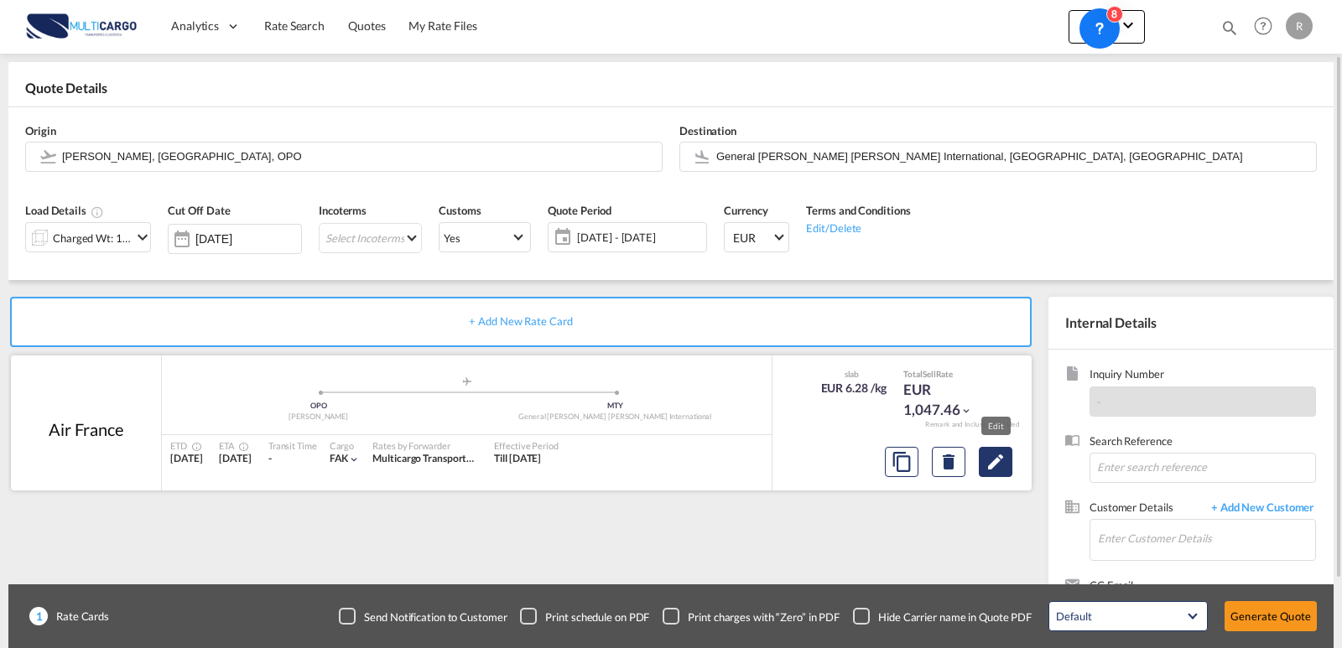
click at [1004, 469] on md-icon "Edit" at bounding box center [996, 462] width 20 height 20
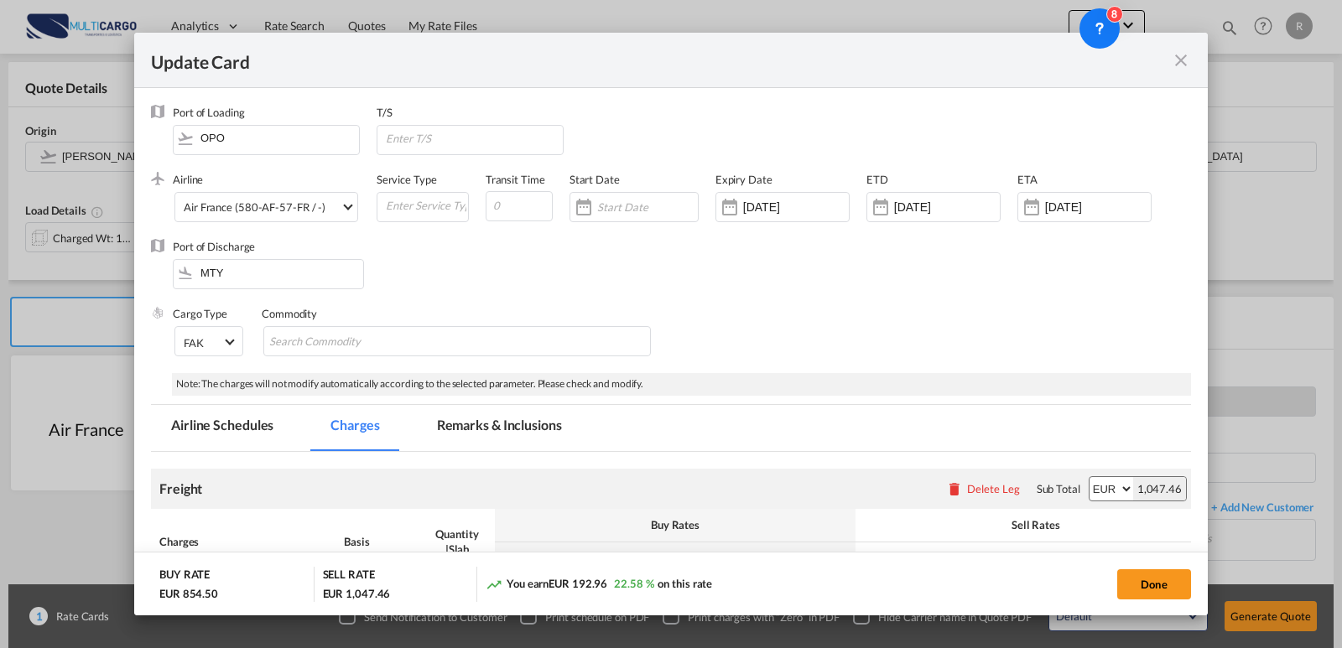
scroll to position [408, 0]
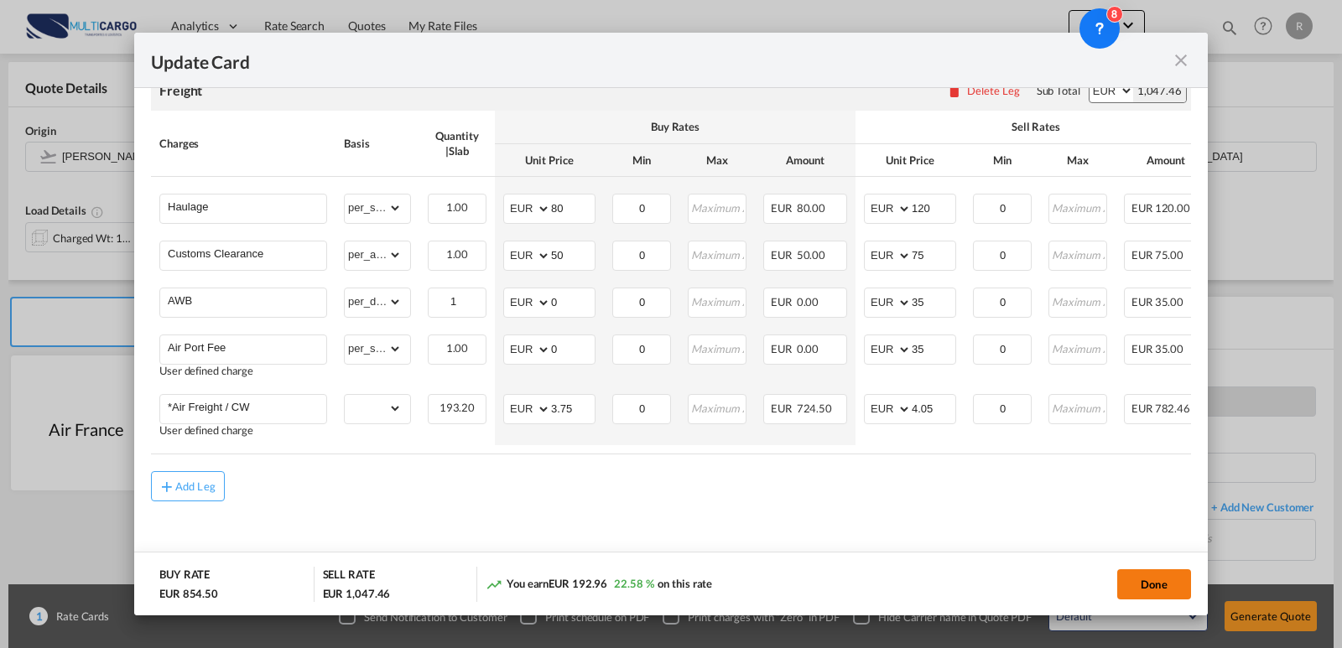
click at [1147, 583] on button "Done" at bounding box center [1154, 584] width 74 height 30
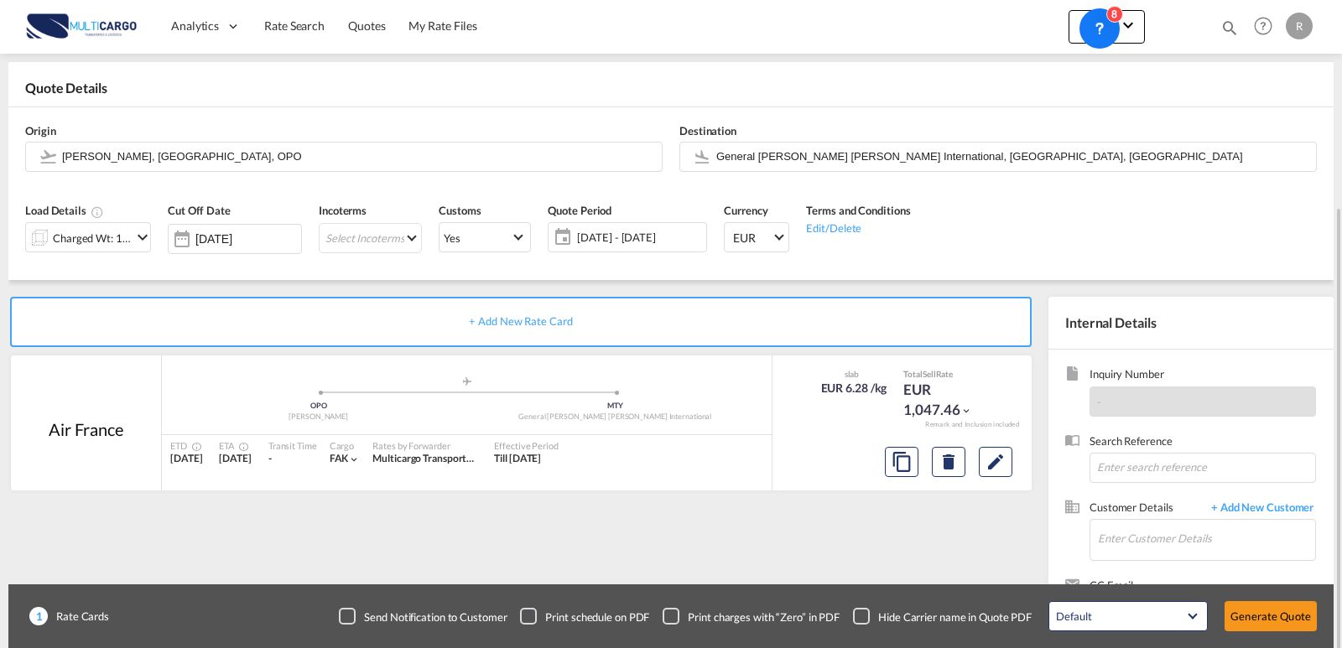
scroll to position [151, 0]
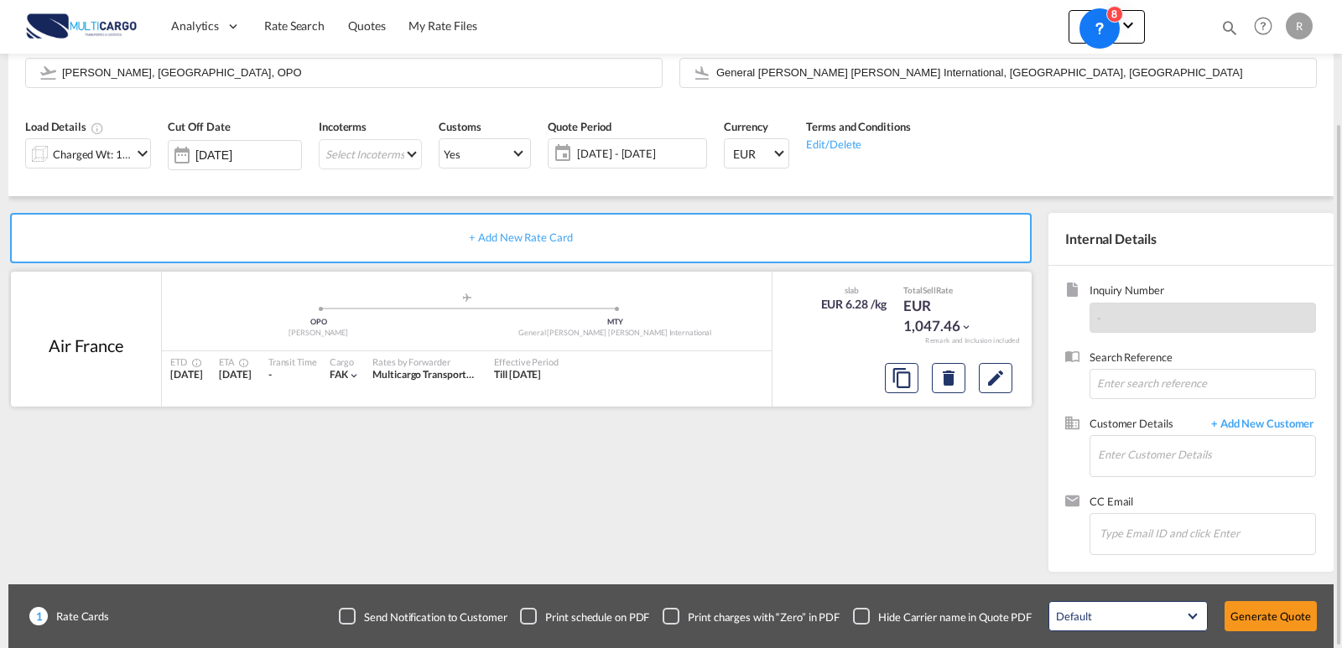
click at [1016, 388] on div at bounding box center [948, 378] width 141 height 40
click at [1011, 387] on button "Edit" at bounding box center [996, 378] width 34 height 30
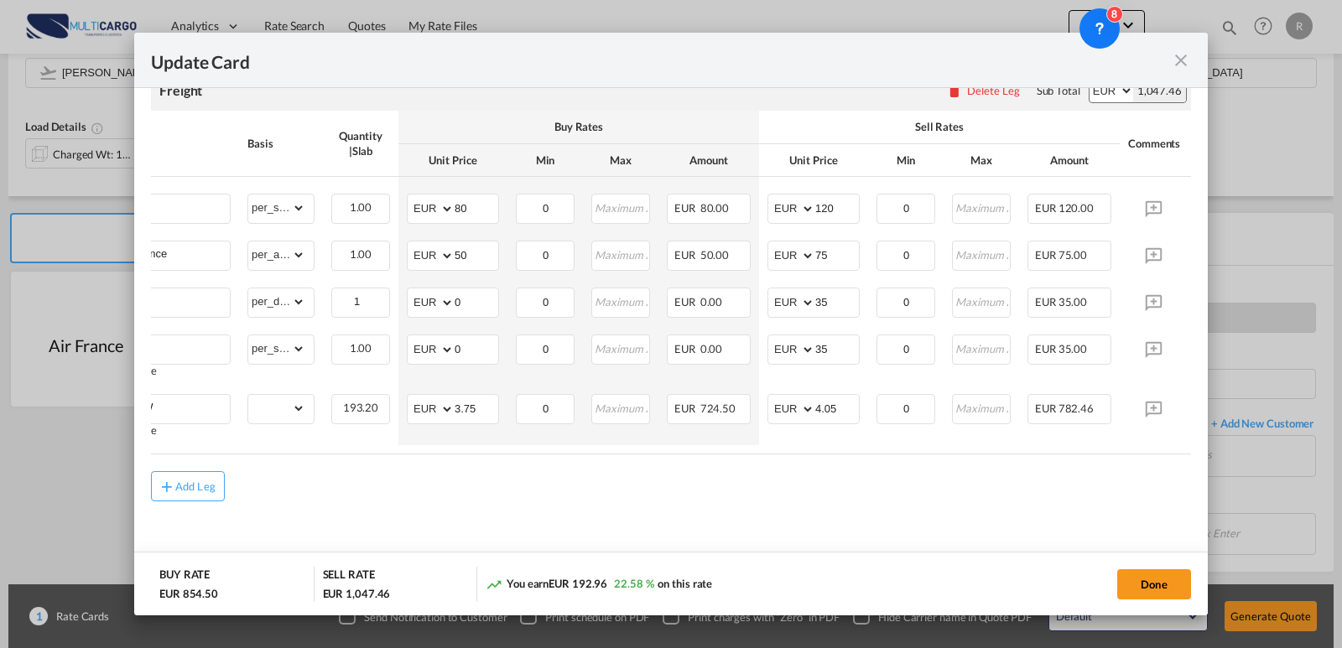
scroll to position [0, 0]
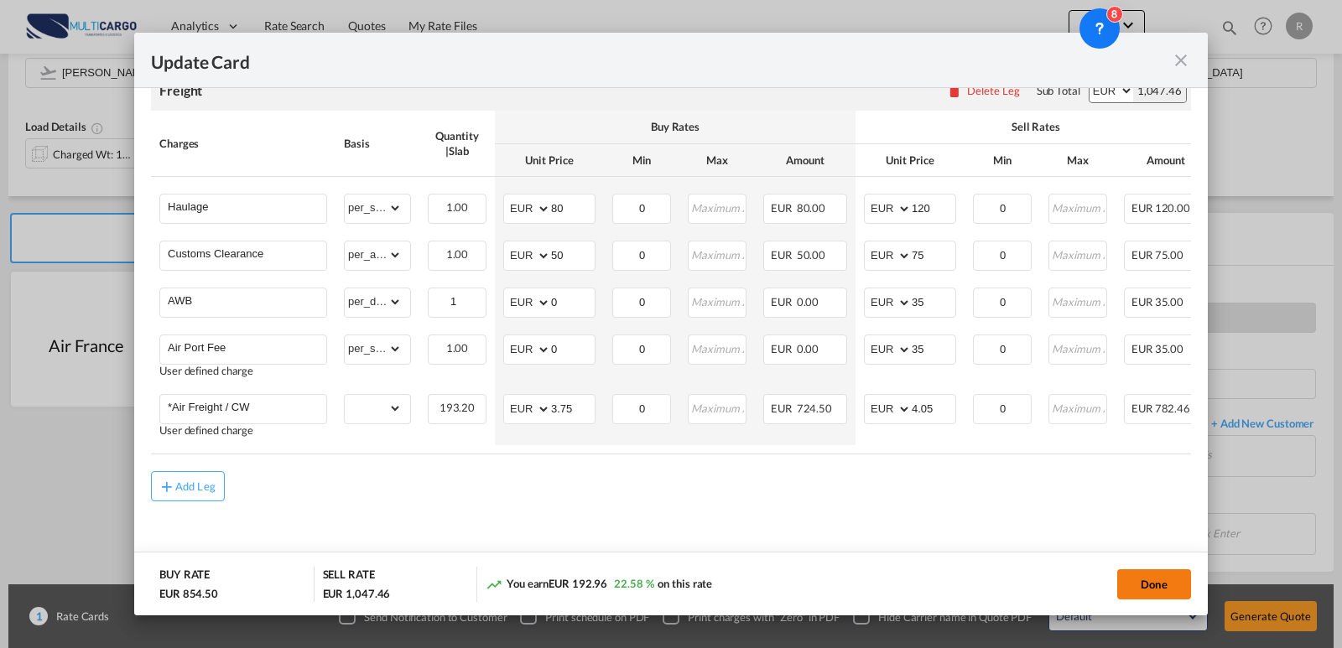
click at [1162, 578] on button "Done" at bounding box center [1154, 584] width 74 height 30
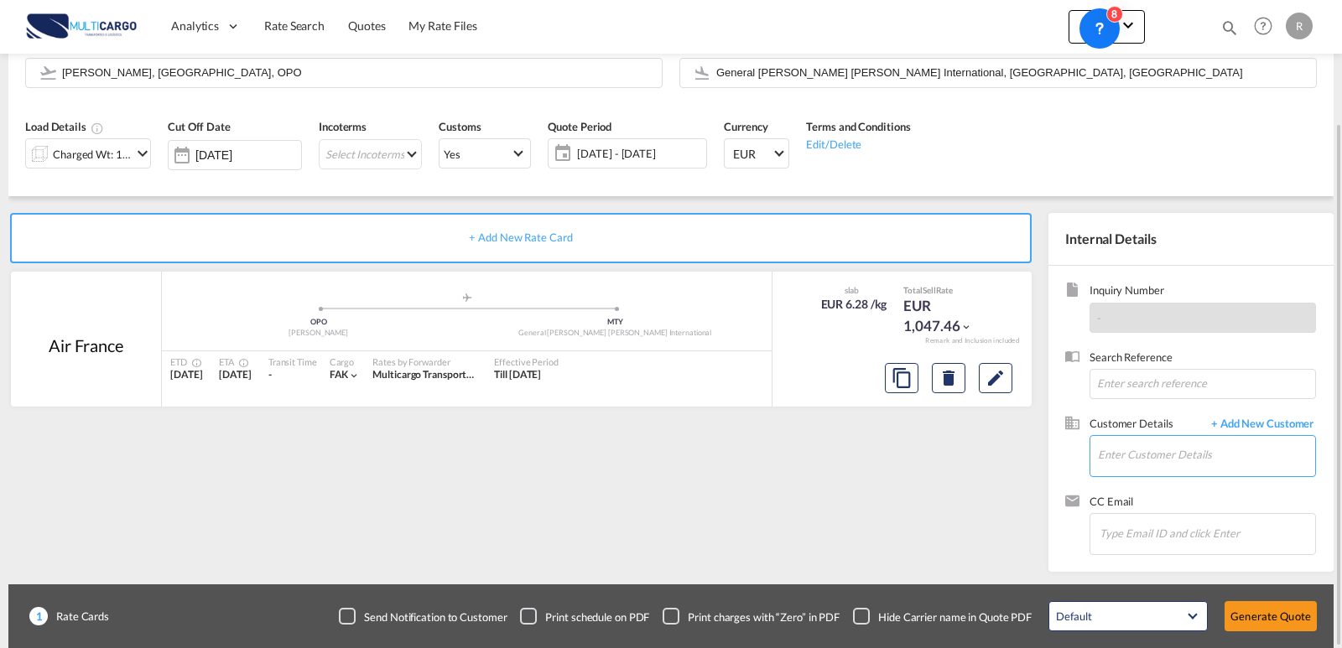
click at [1173, 444] on input "Enter Customer Details" at bounding box center [1206, 455] width 217 height 38
type input "[PERSON_NAME]"
drag, startPoint x: 1199, startPoint y: 452, endPoint x: 1142, endPoint y: 447, distance: 57.3
click at [1074, 442] on div at bounding box center [671, 324] width 1342 height 648
drag, startPoint x: 1013, startPoint y: 445, endPoint x: 1201, endPoint y: 445, distance: 187.9
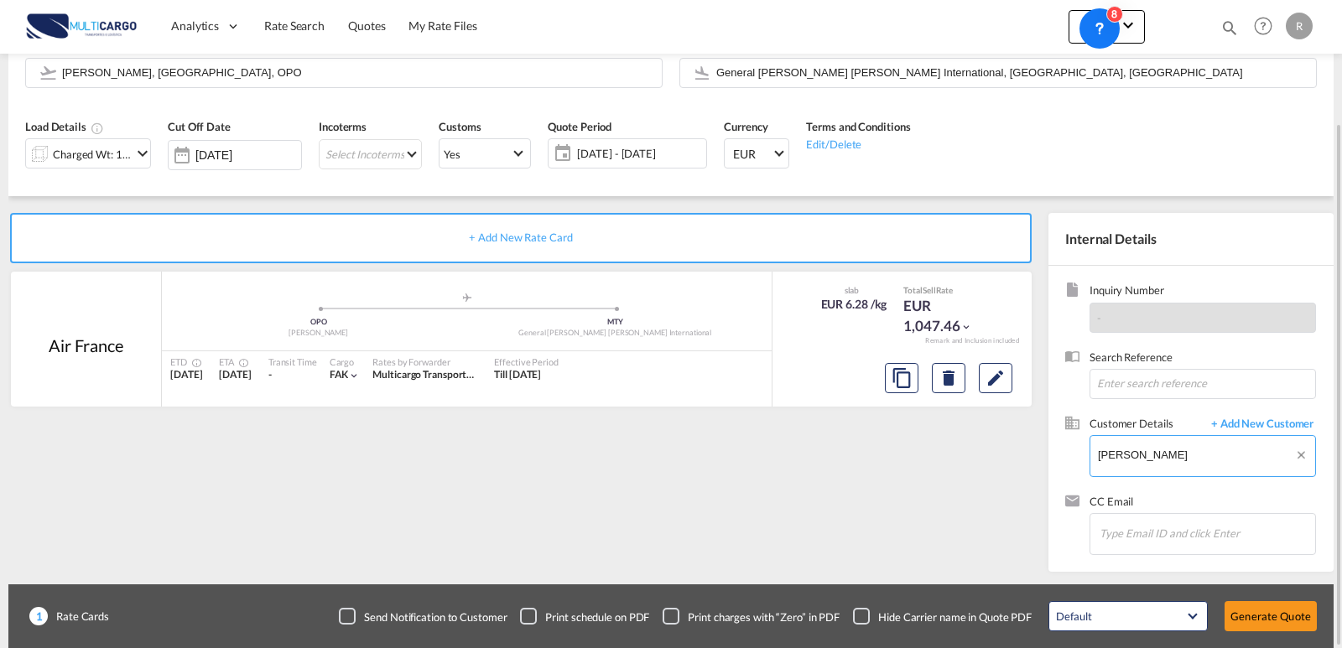
click at [987, 444] on div "+ Add New Rate Card Air France added by you .a{fill:#aaa8ad;} .a{fill:#aaa8ad;}…" at bounding box center [670, 384] width 1325 height 376
click at [1207, 457] on div at bounding box center [671, 324] width 1342 height 648
click at [1207, 431] on span "+ Add New Customer" at bounding box center [1259, 425] width 113 height 19
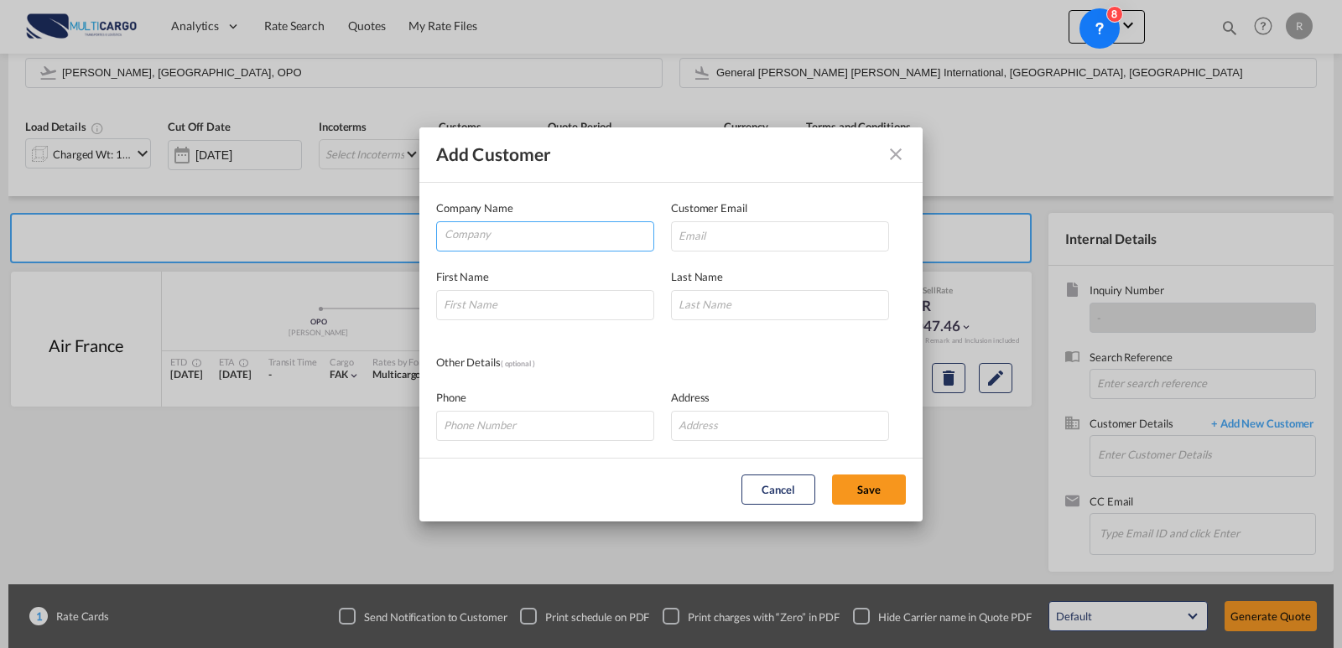
click at [507, 239] on input "Company" at bounding box center [549, 234] width 209 height 25
type input "Continente Cargo"
drag, startPoint x: 699, startPoint y: 232, endPoint x: 694, endPoint y: 241, distance: 9.4
click at [699, 232] on input "Add Customer Company ..." at bounding box center [780, 236] width 218 height 30
paste input "[PERSON_NAME][EMAIL_ADDRESS][DOMAIN_NAME]"
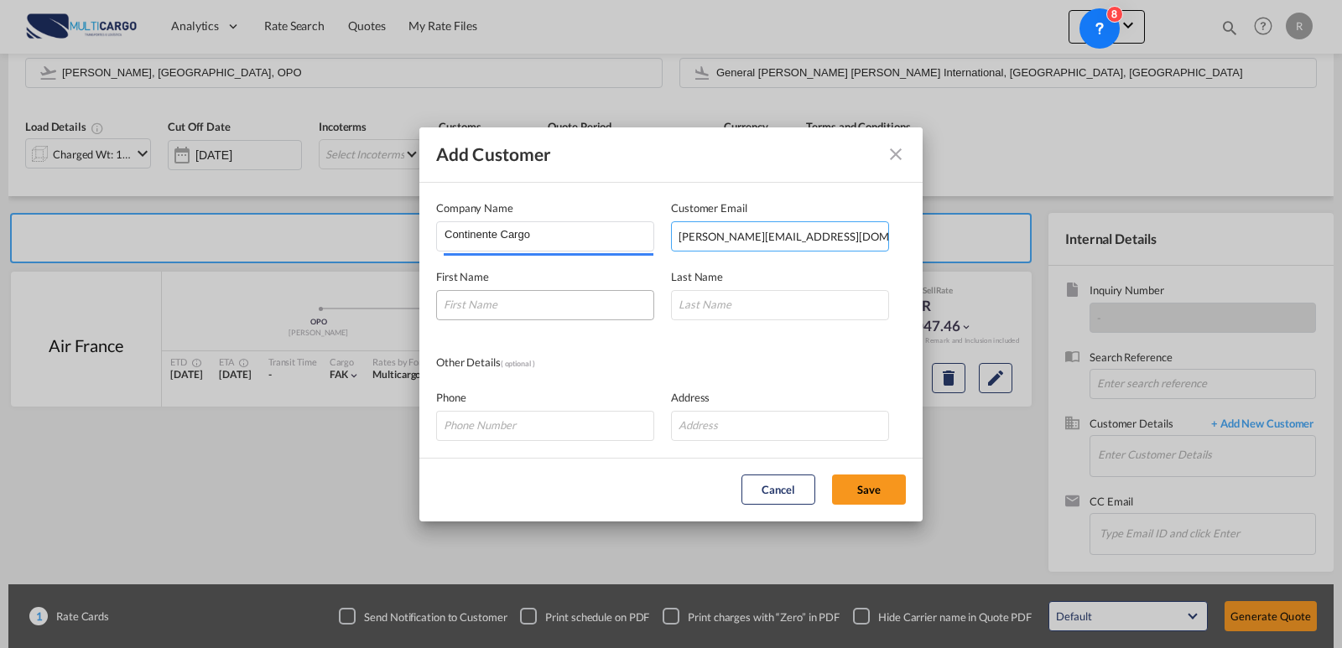
type input "[PERSON_NAME][EMAIL_ADDRESS][DOMAIN_NAME]"
click at [585, 319] on input "Add Customer Company ..." at bounding box center [545, 305] width 218 height 30
type input "[PERSON_NAME]"
type input "Bravo"
click at [883, 483] on button "Save" at bounding box center [869, 490] width 74 height 30
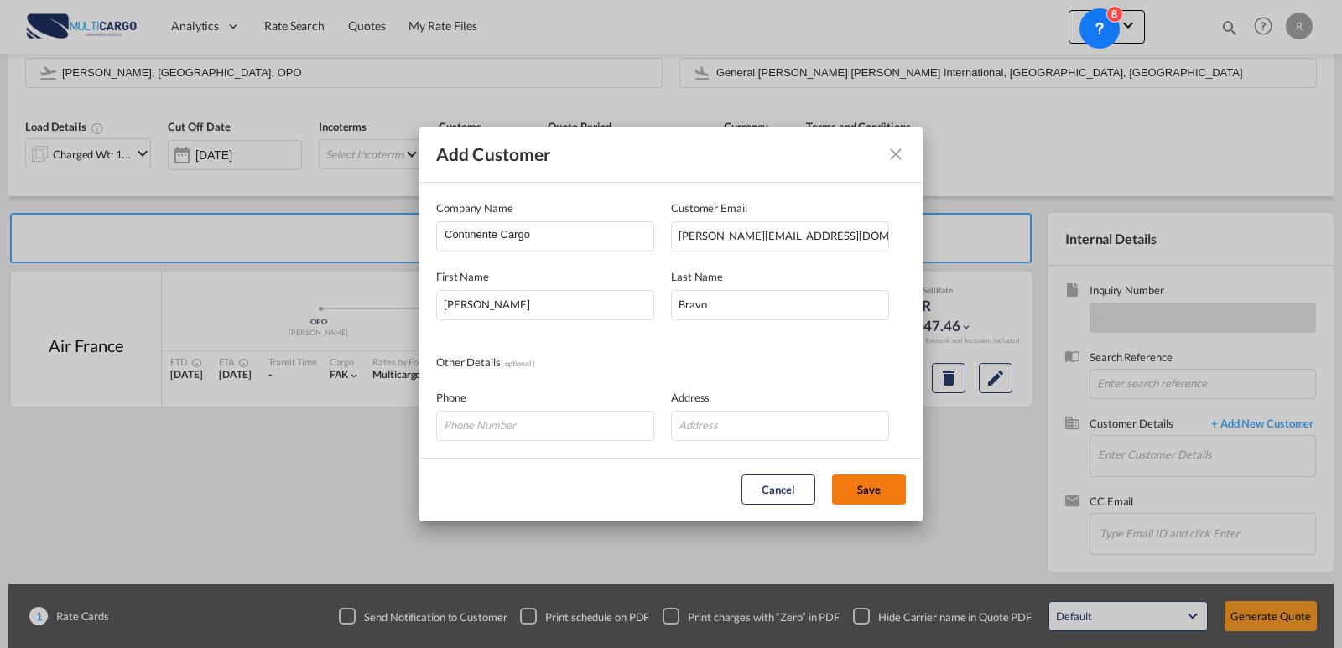
type input "Continente Cargo, [PERSON_NAME], [PERSON_NAME][EMAIL_ADDRESS][DOMAIN_NAME]"
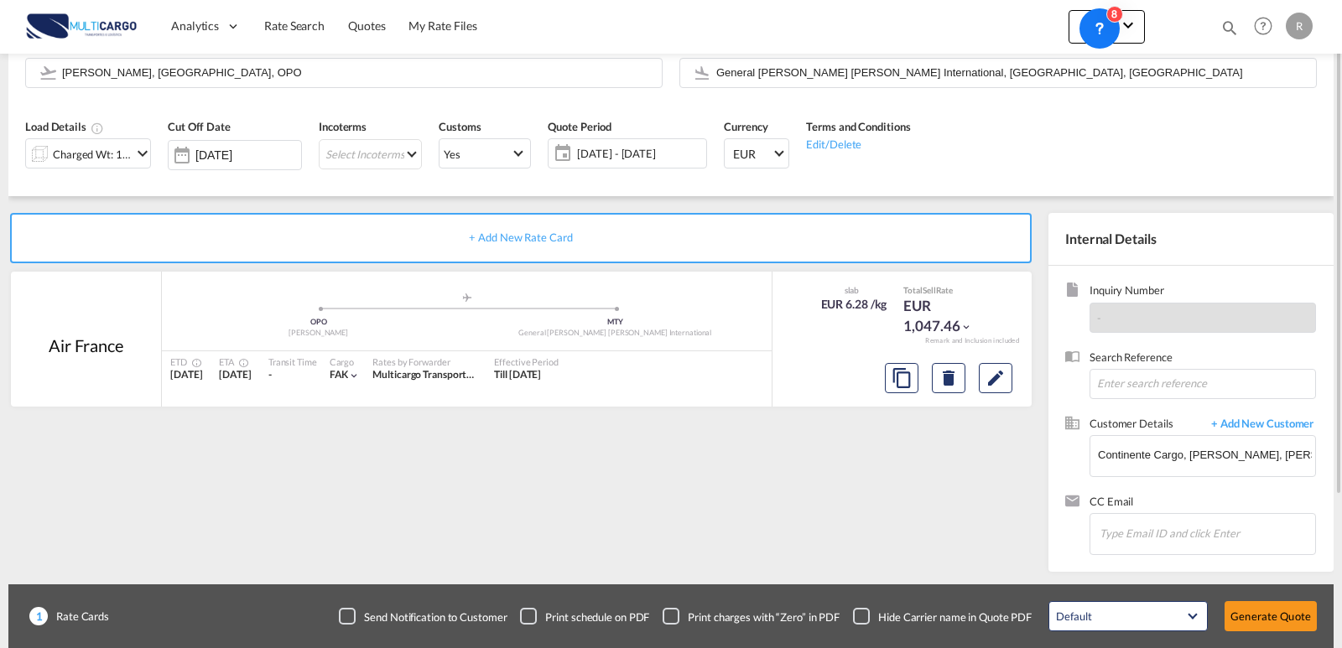
scroll to position [67, 0]
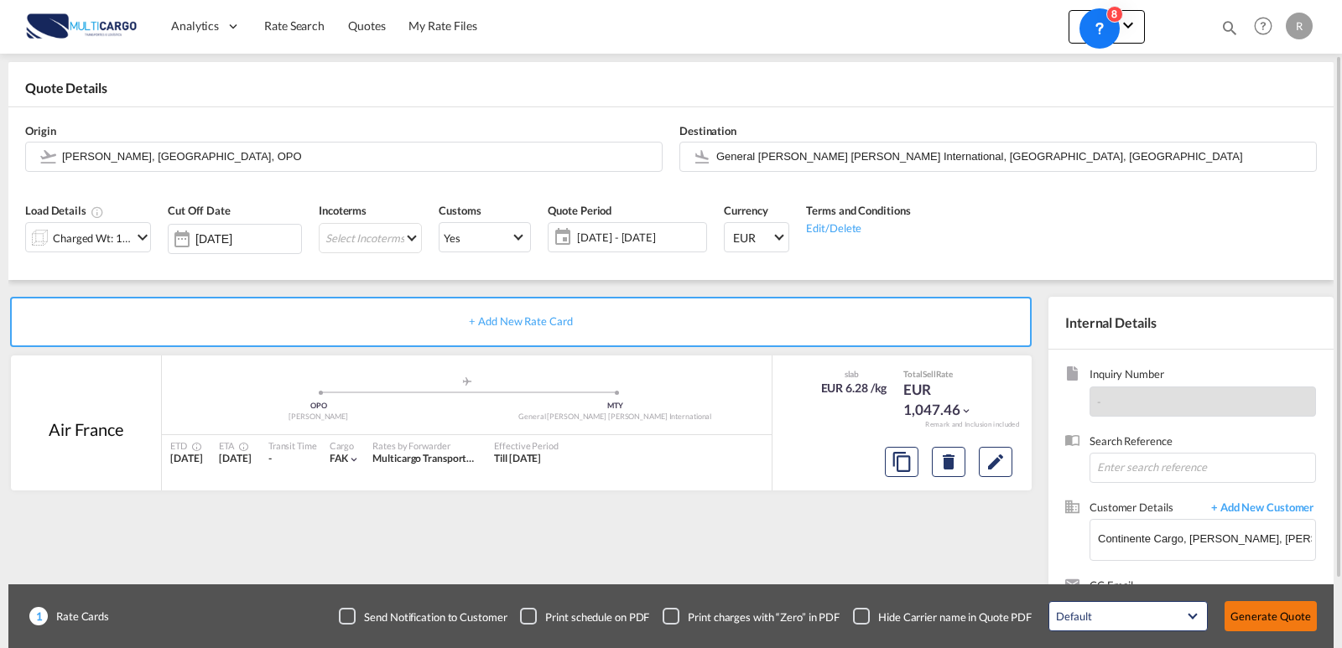
click at [1207, 606] on button "Generate Quote" at bounding box center [1271, 616] width 92 height 30
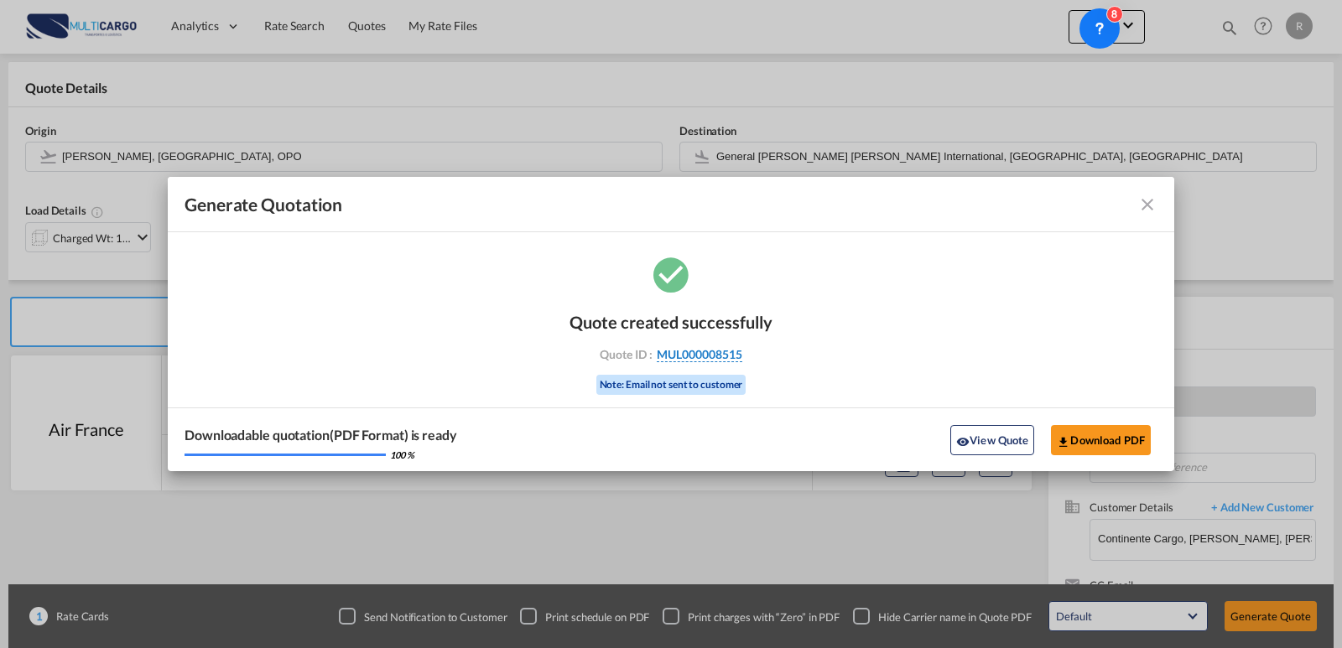
click at [724, 350] on span "MUL000008515" at bounding box center [700, 354] width 86 height 15
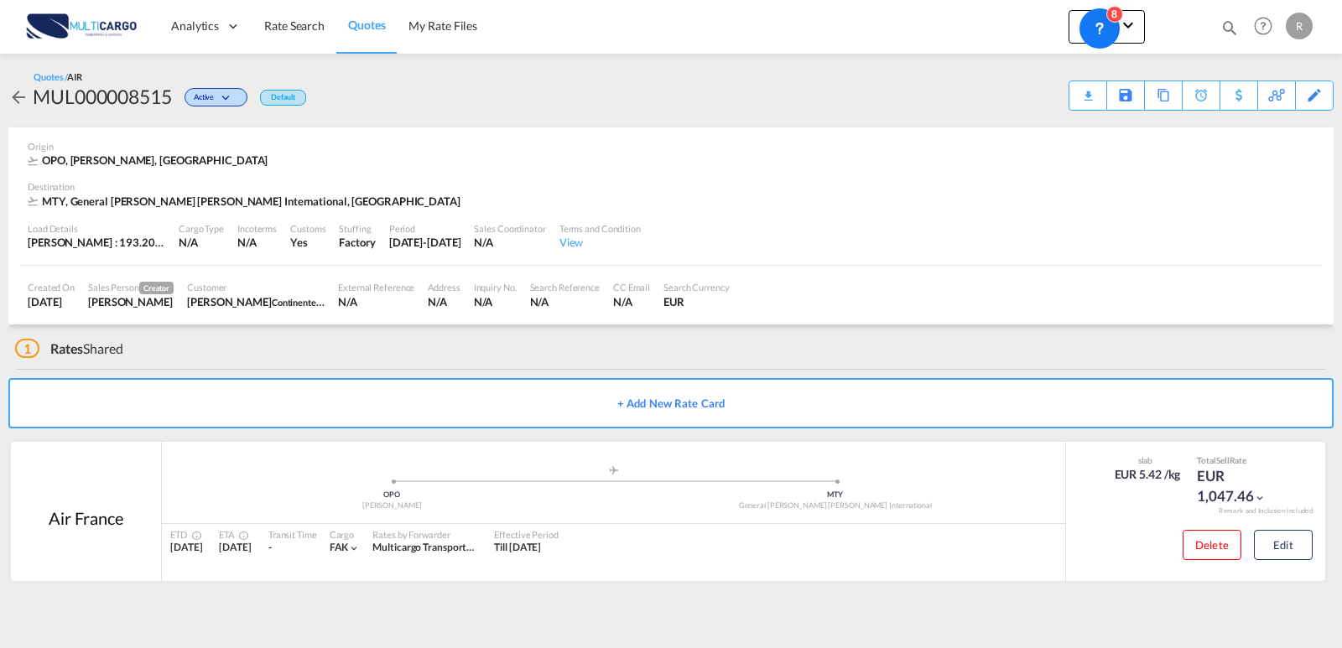
click at [137, 104] on div "MUL000008515" at bounding box center [102, 96] width 139 height 27
copy div "MUL000008515"
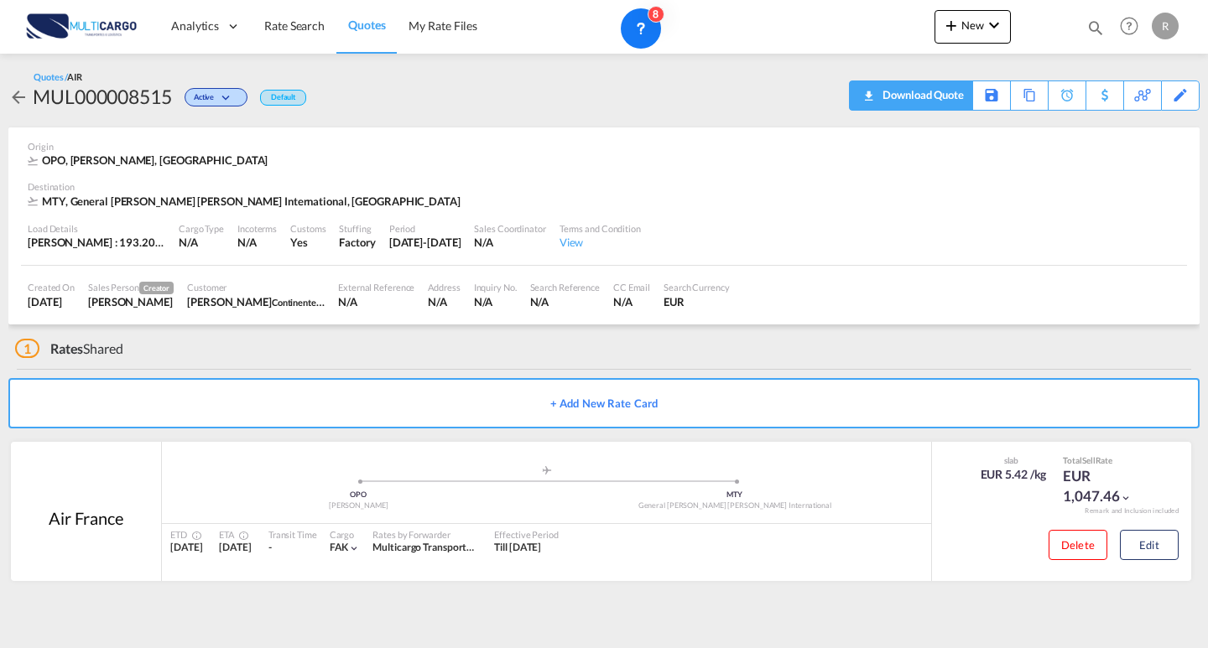
click at [943, 93] on div "Download Quote" at bounding box center [921, 94] width 86 height 27
